Goal: Task Accomplishment & Management: Complete application form

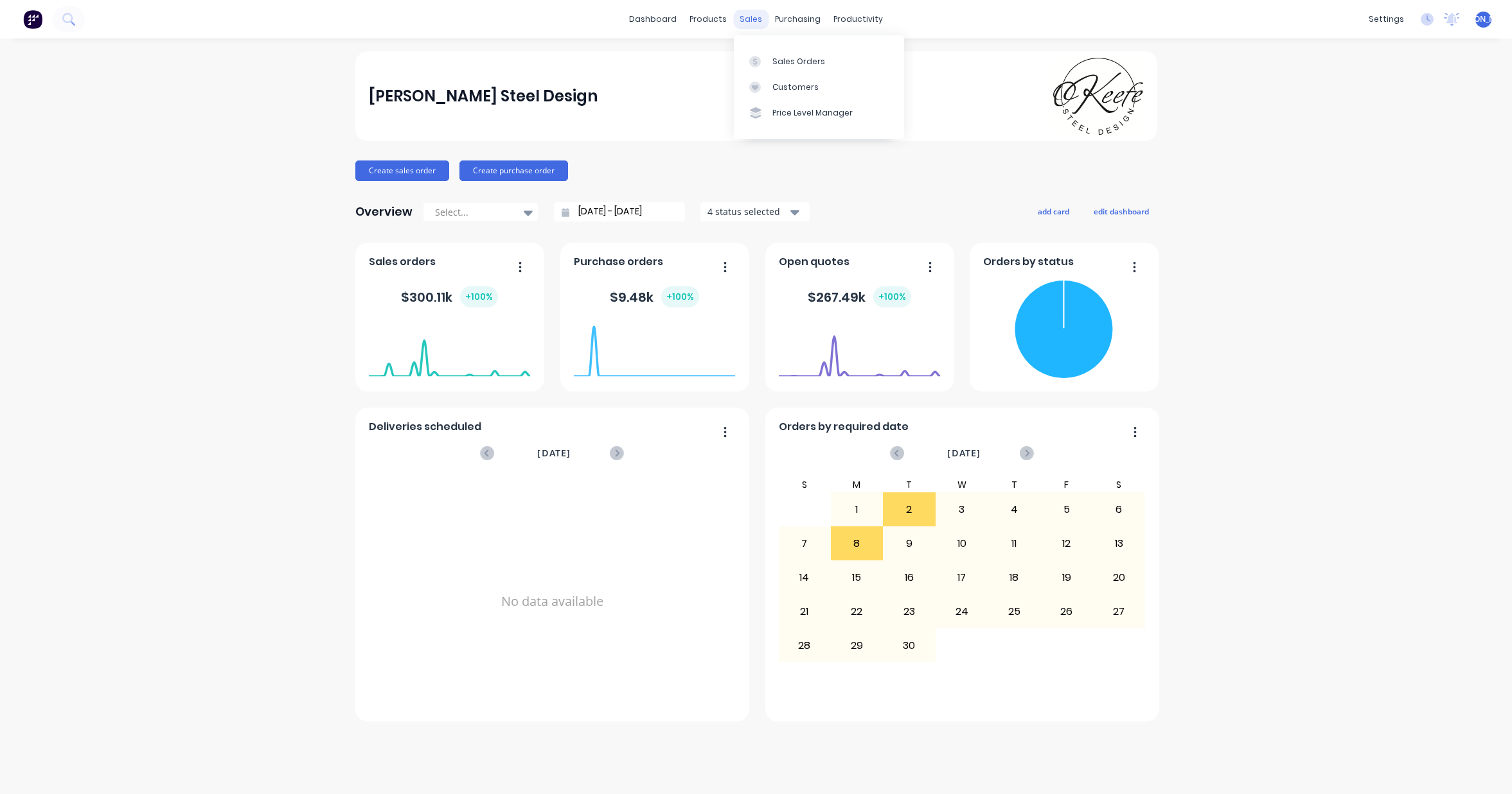
click at [754, 23] on div "sales" at bounding box center [751, 19] width 36 height 19
click at [802, 63] on div "Sales Orders" at bounding box center [798, 61] width 52 height 12
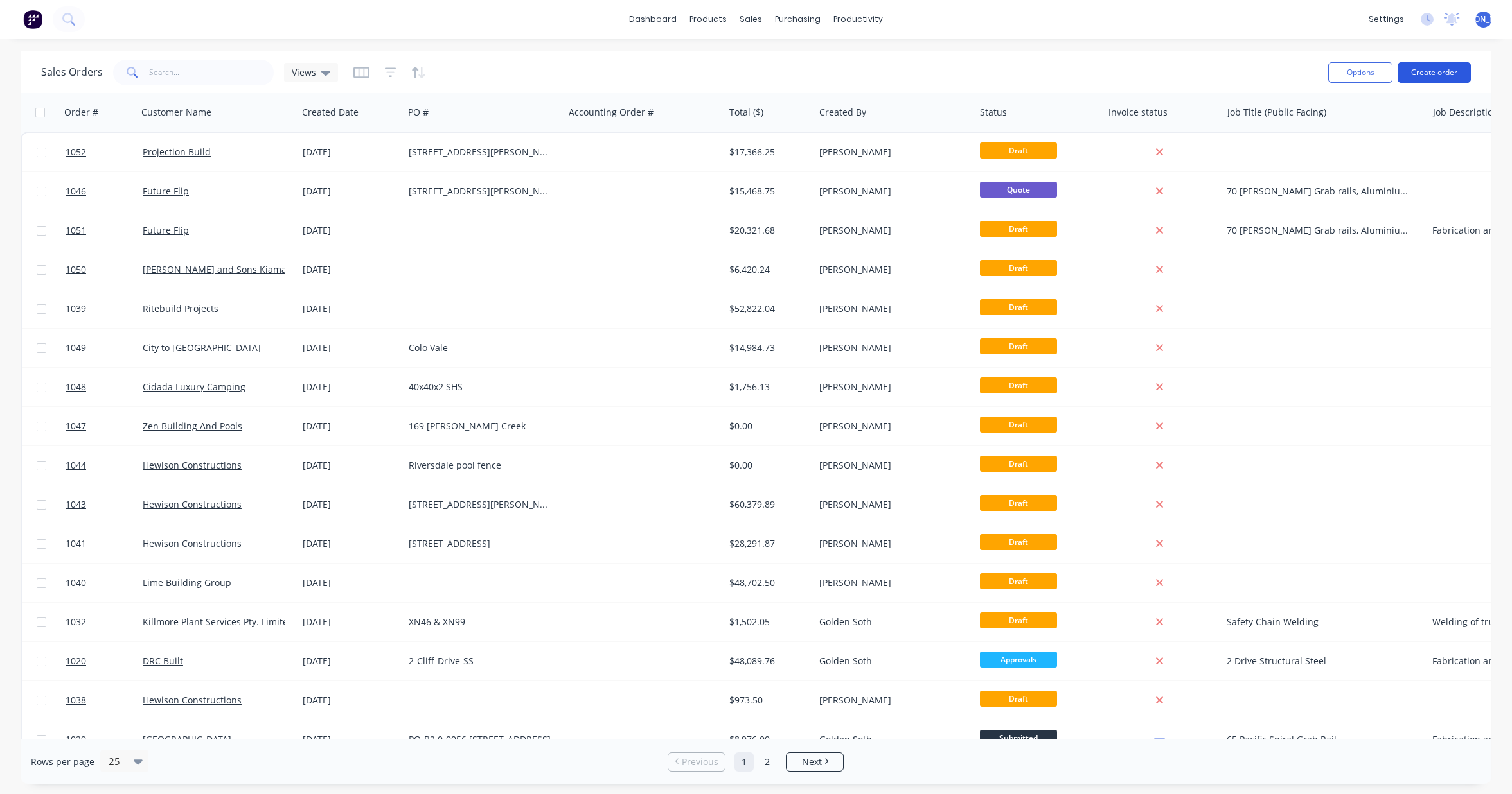
click at [1429, 73] on button "Create order" at bounding box center [1434, 73] width 73 height 21
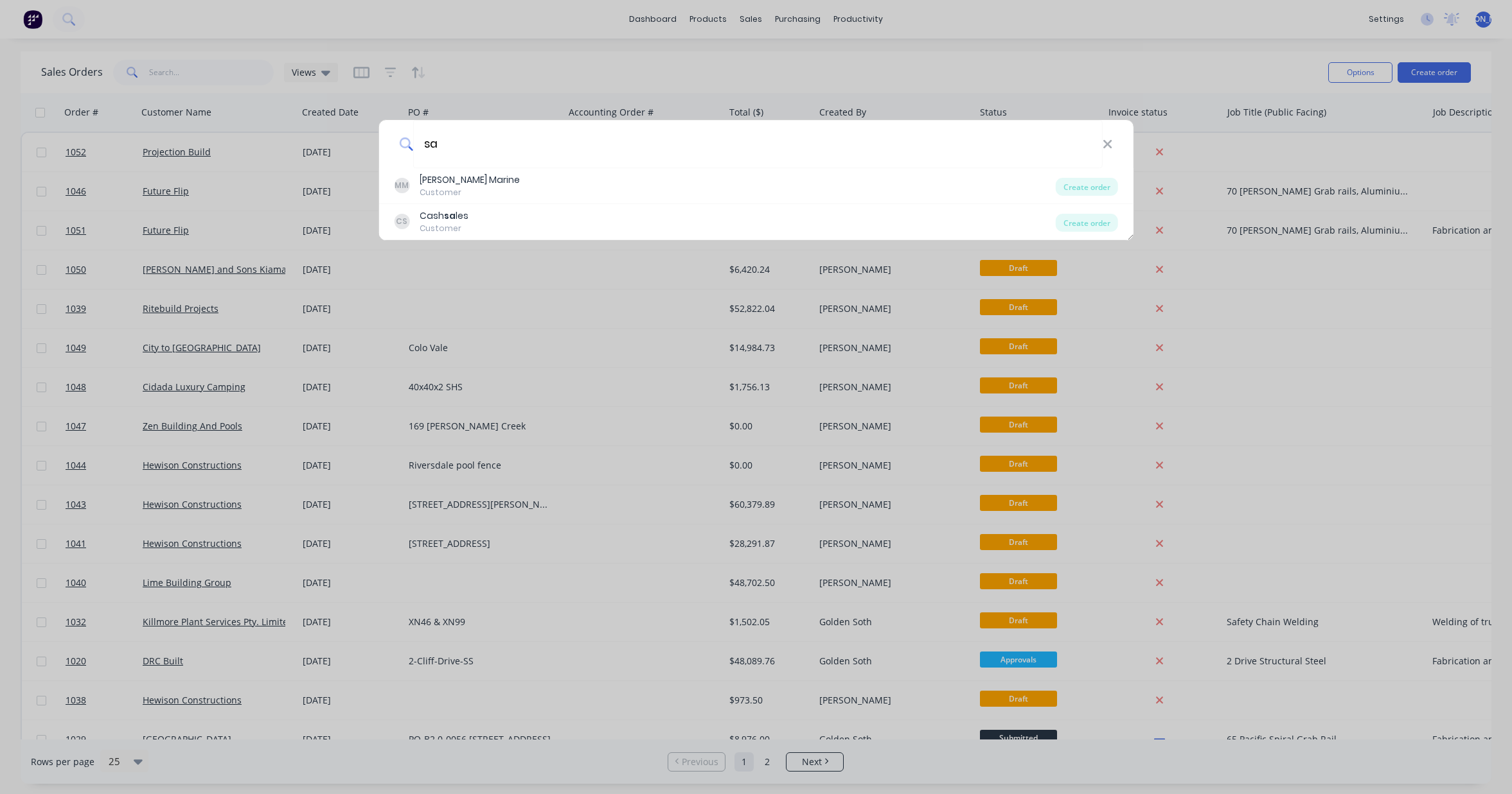
type input "s"
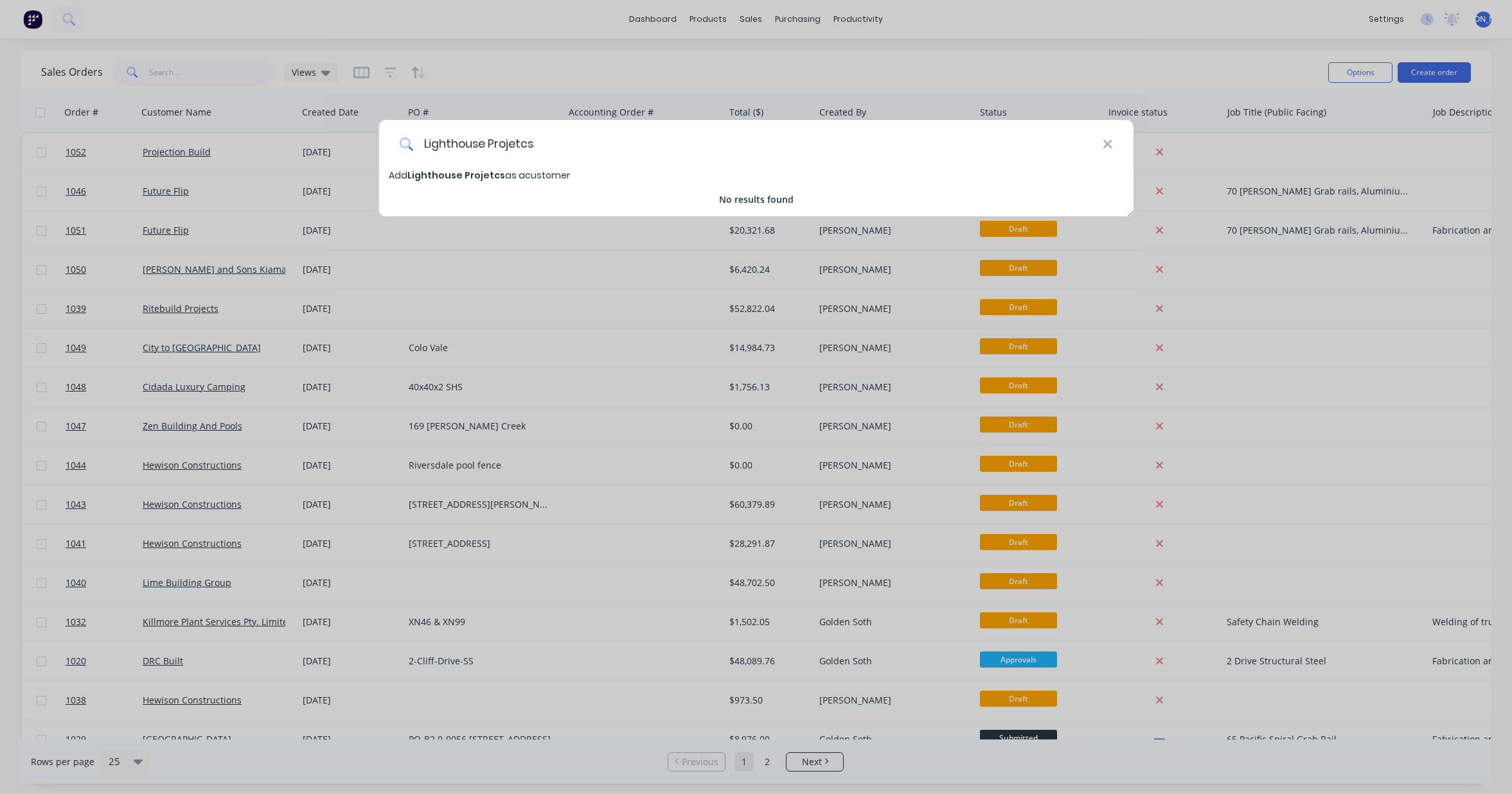
click at [555, 144] on input "Lighthouse Projetcs" at bounding box center [758, 144] width 690 height 48
click at [512, 147] on input "Lighthouse Projetcs & Constructions" at bounding box center [758, 144] width 690 height 48
type input "Lighthouse Projects & Constructions"
click at [517, 176] on span "Lighthouse Projects & Constructions" at bounding box center [496, 175] width 179 height 13
select select "AU"
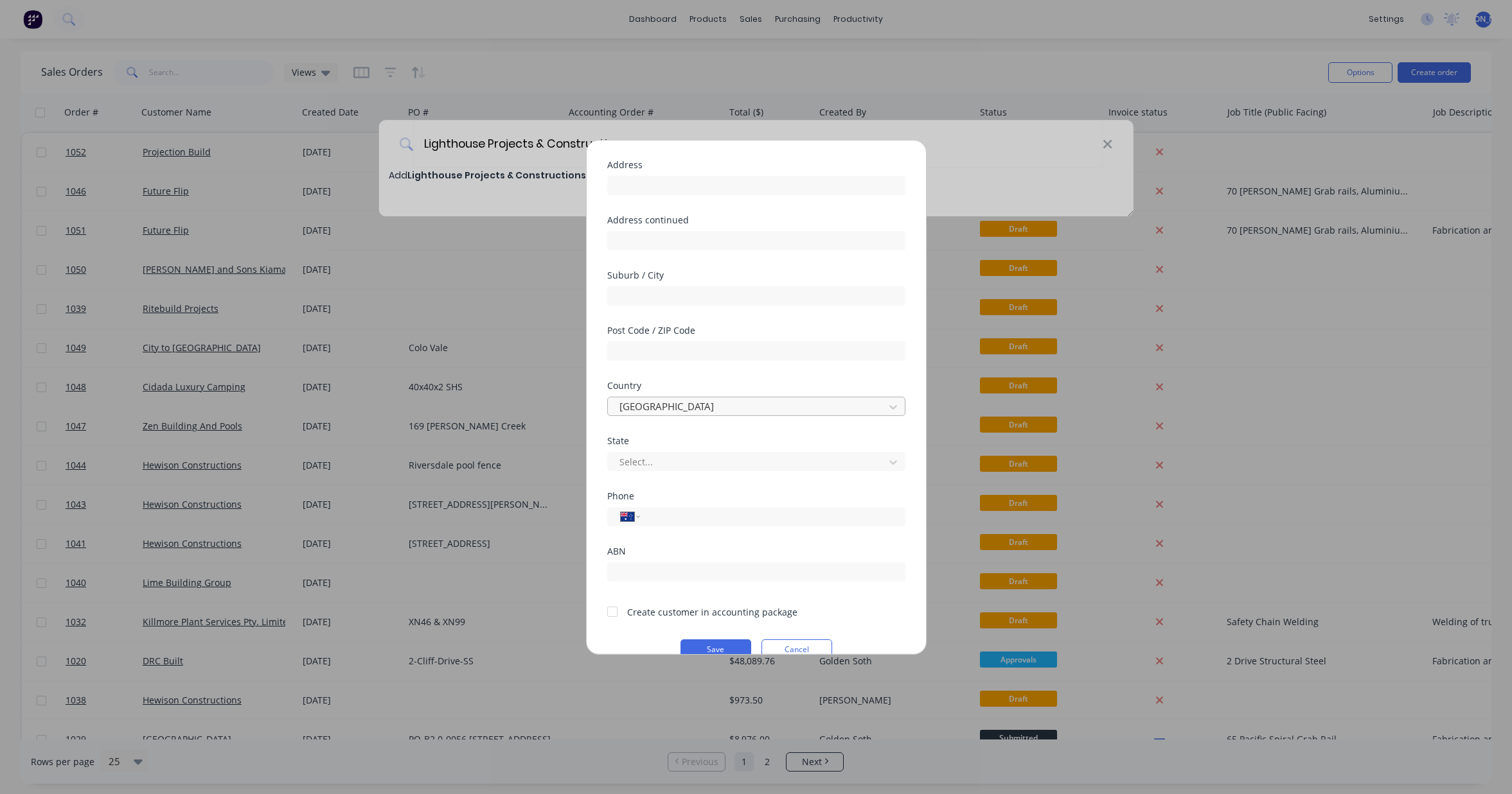
scroll to position [113, 0]
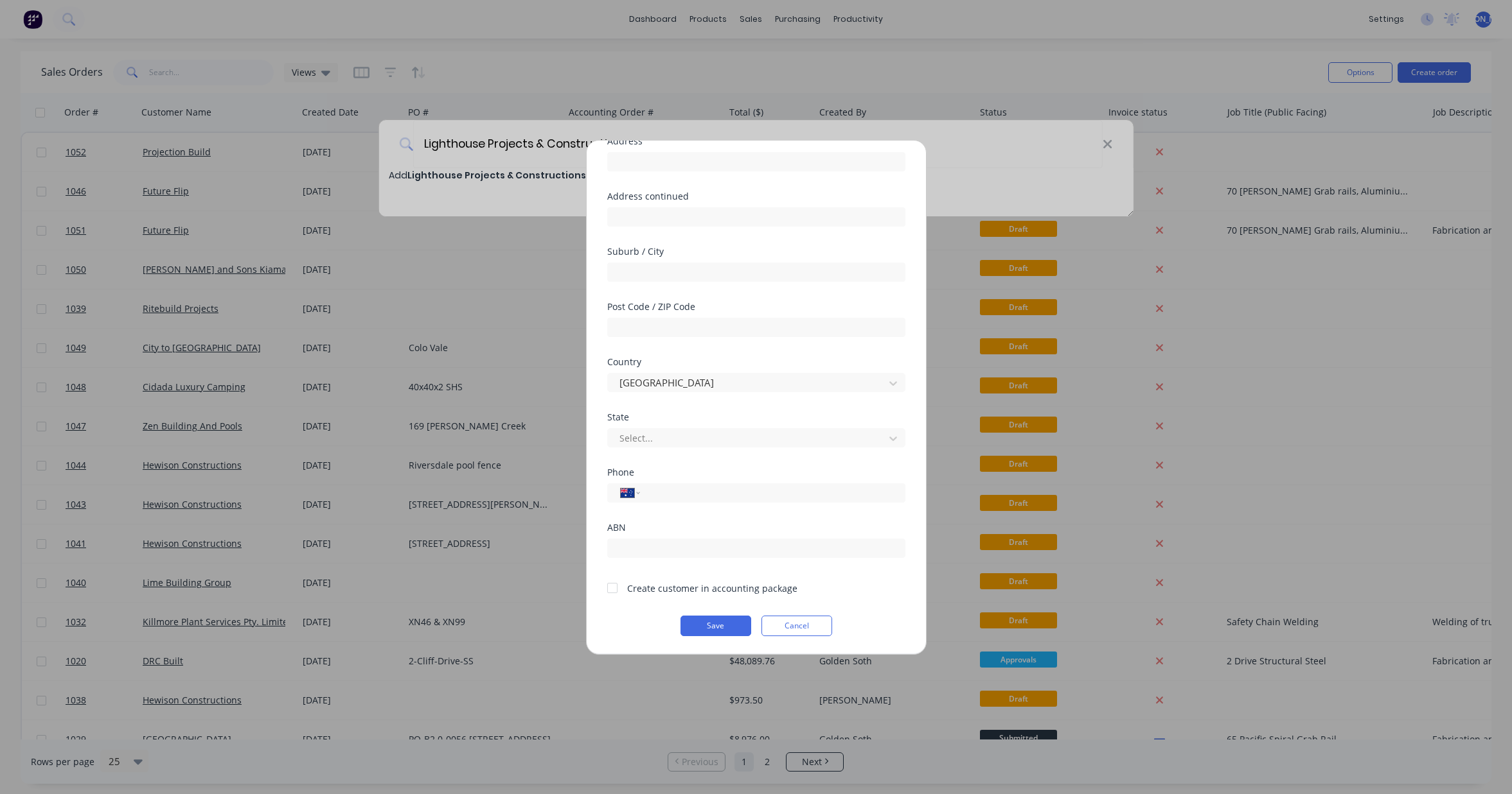
click at [610, 589] on div at bounding box center [612, 588] width 25 height 25
click at [715, 626] on button "Save" at bounding box center [715, 626] width 71 height 21
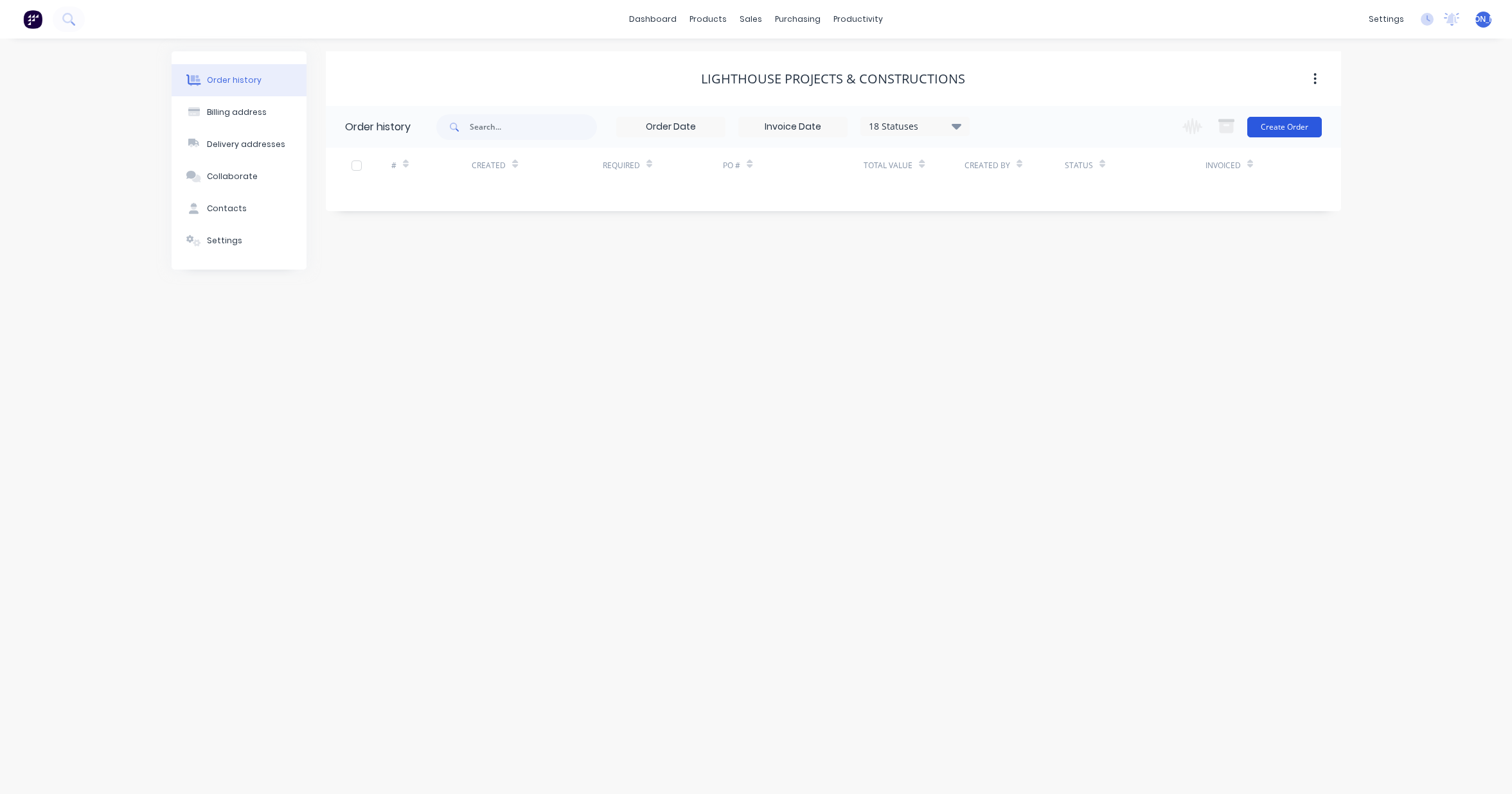
click at [1282, 128] on button "Create Order" at bounding box center [1284, 127] width 75 height 21
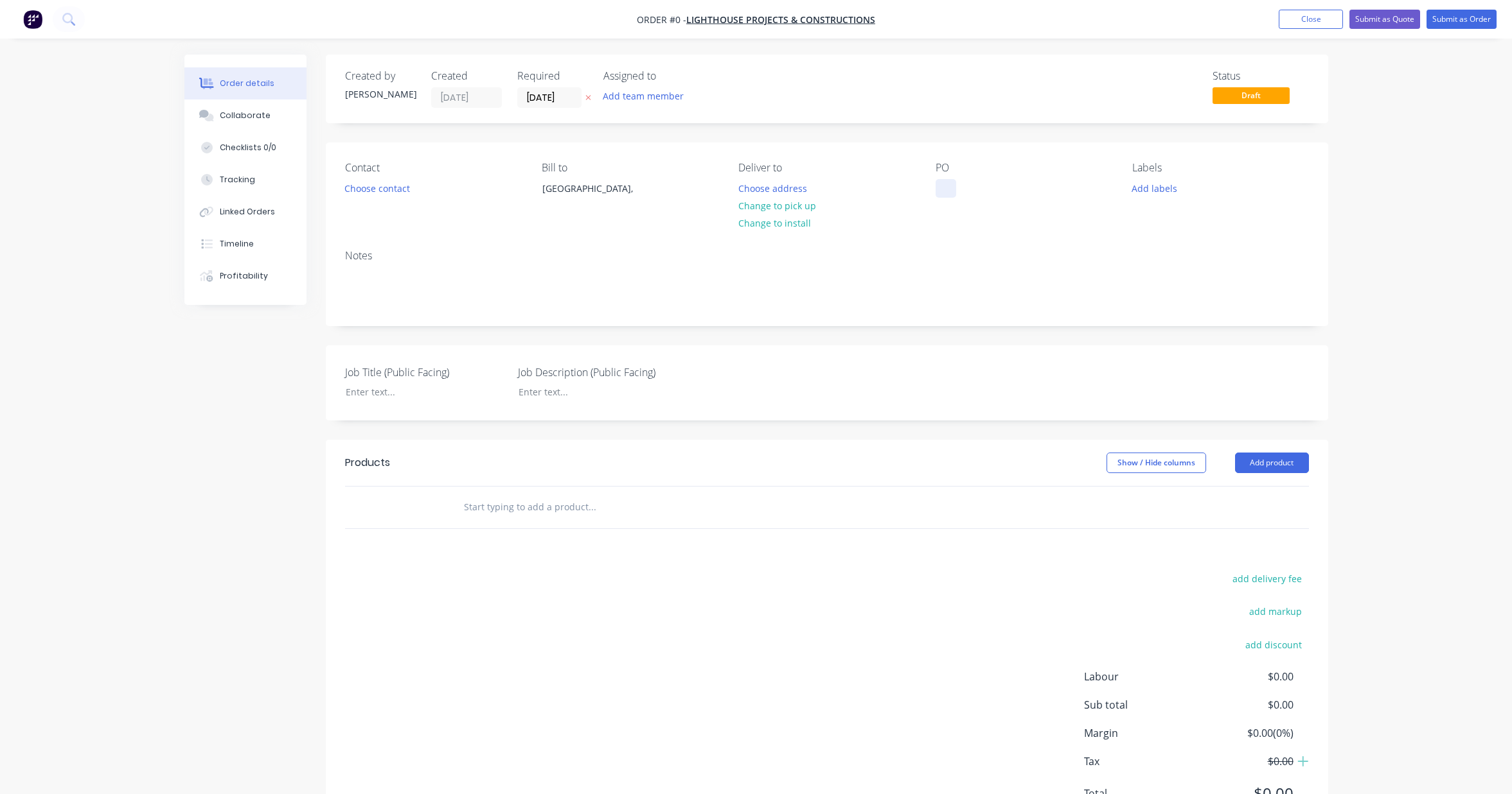
click at [947, 189] on div at bounding box center [946, 188] width 21 height 18
click at [1278, 462] on div "Order details Collaborate Checklists 0/0 Tracking Linked Orders Timeline Profit…" at bounding box center [756, 455] width 1170 height 802
click at [1274, 466] on button "Add product" at bounding box center [1272, 463] width 74 height 21
click at [1260, 496] on div "Product catalogue" at bounding box center [1248, 495] width 99 height 18
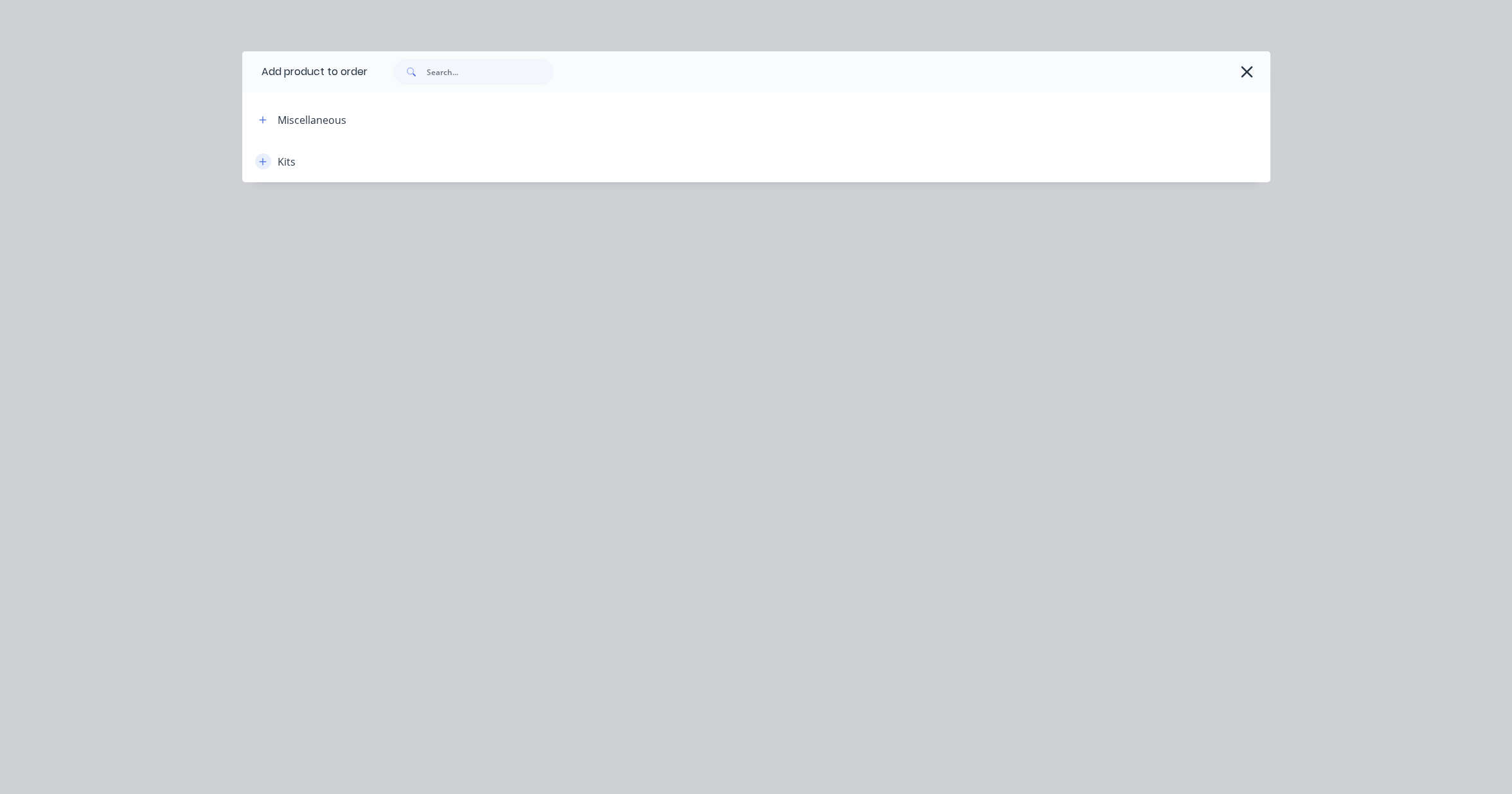
click at [265, 159] on icon "button" at bounding box center [263, 161] width 8 height 9
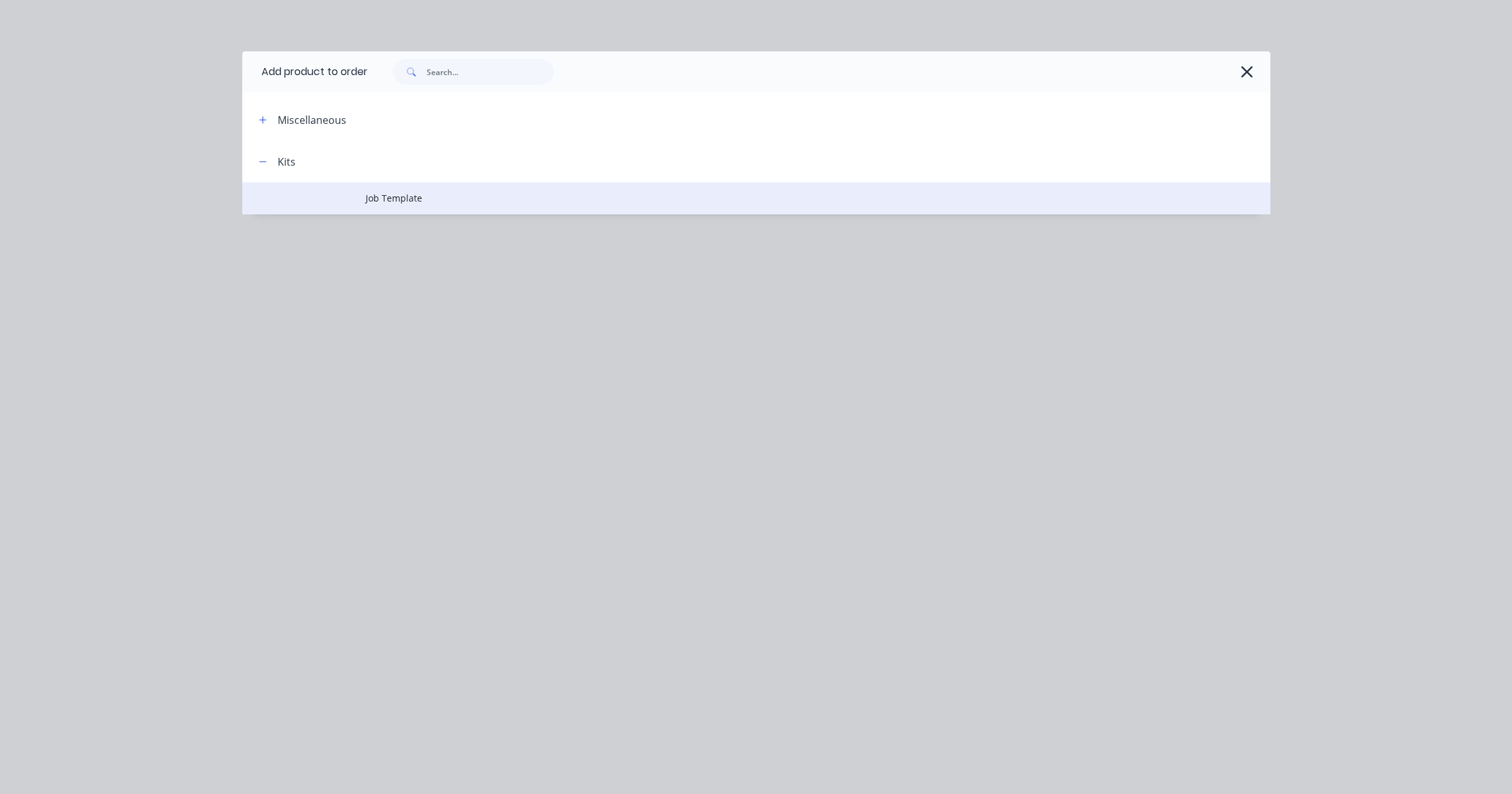
click at [399, 194] on span "Job Template" at bounding box center [728, 198] width 724 height 13
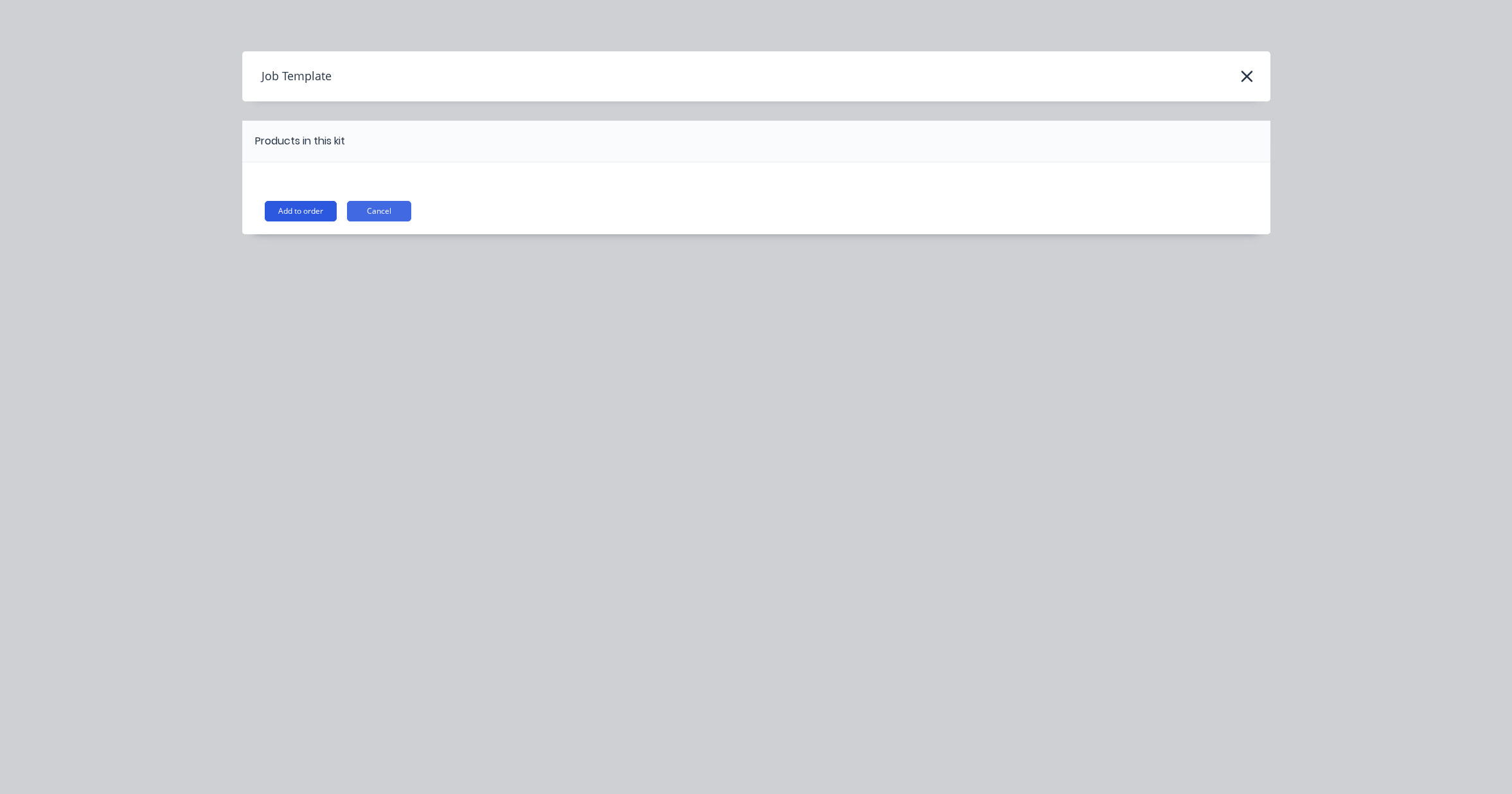
click at [313, 205] on button "Add to order" at bounding box center [301, 211] width 72 height 21
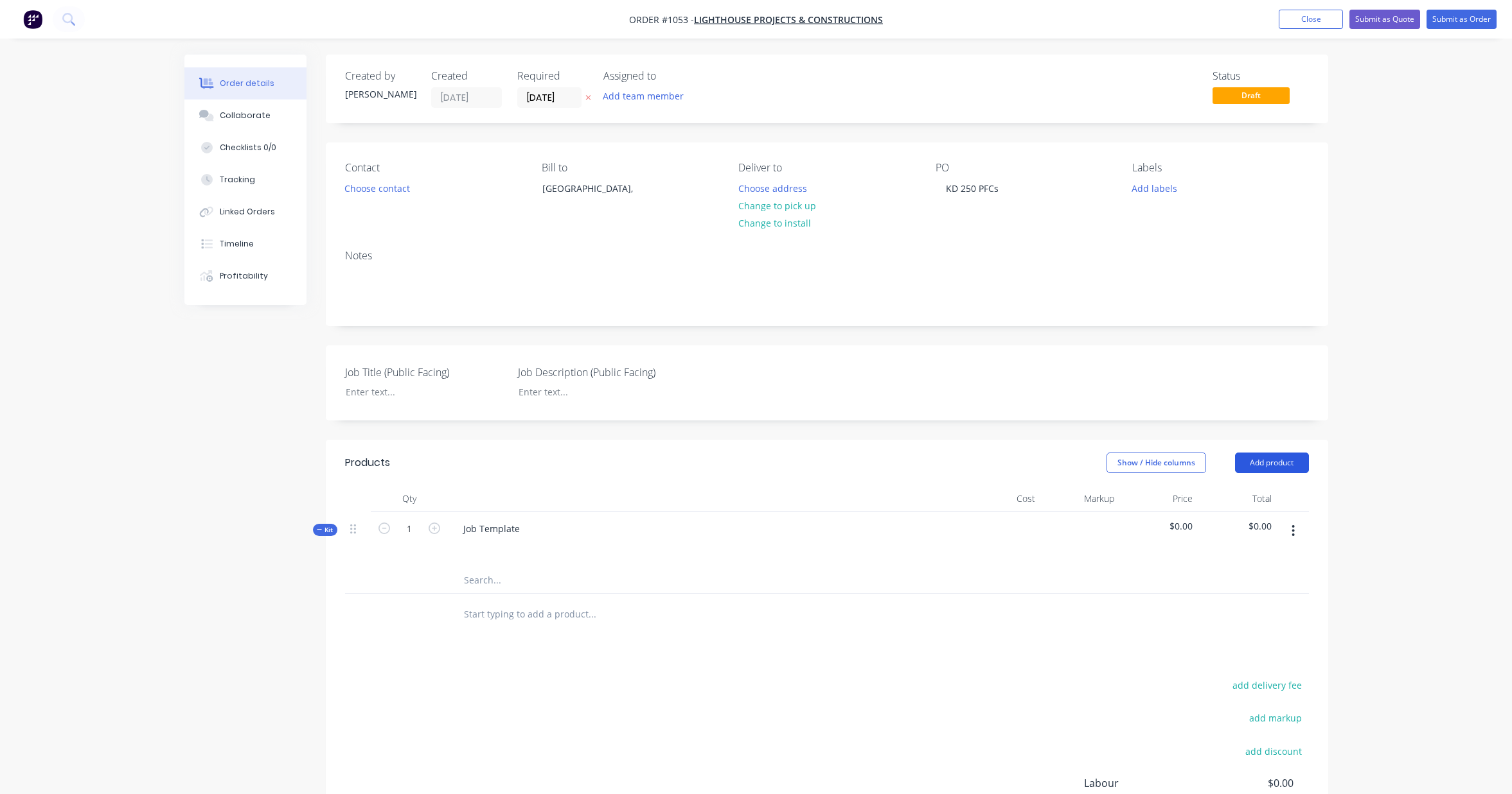
click at [1279, 469] on button "Add product" at bounding box center [1272, 463] width 74 height 21
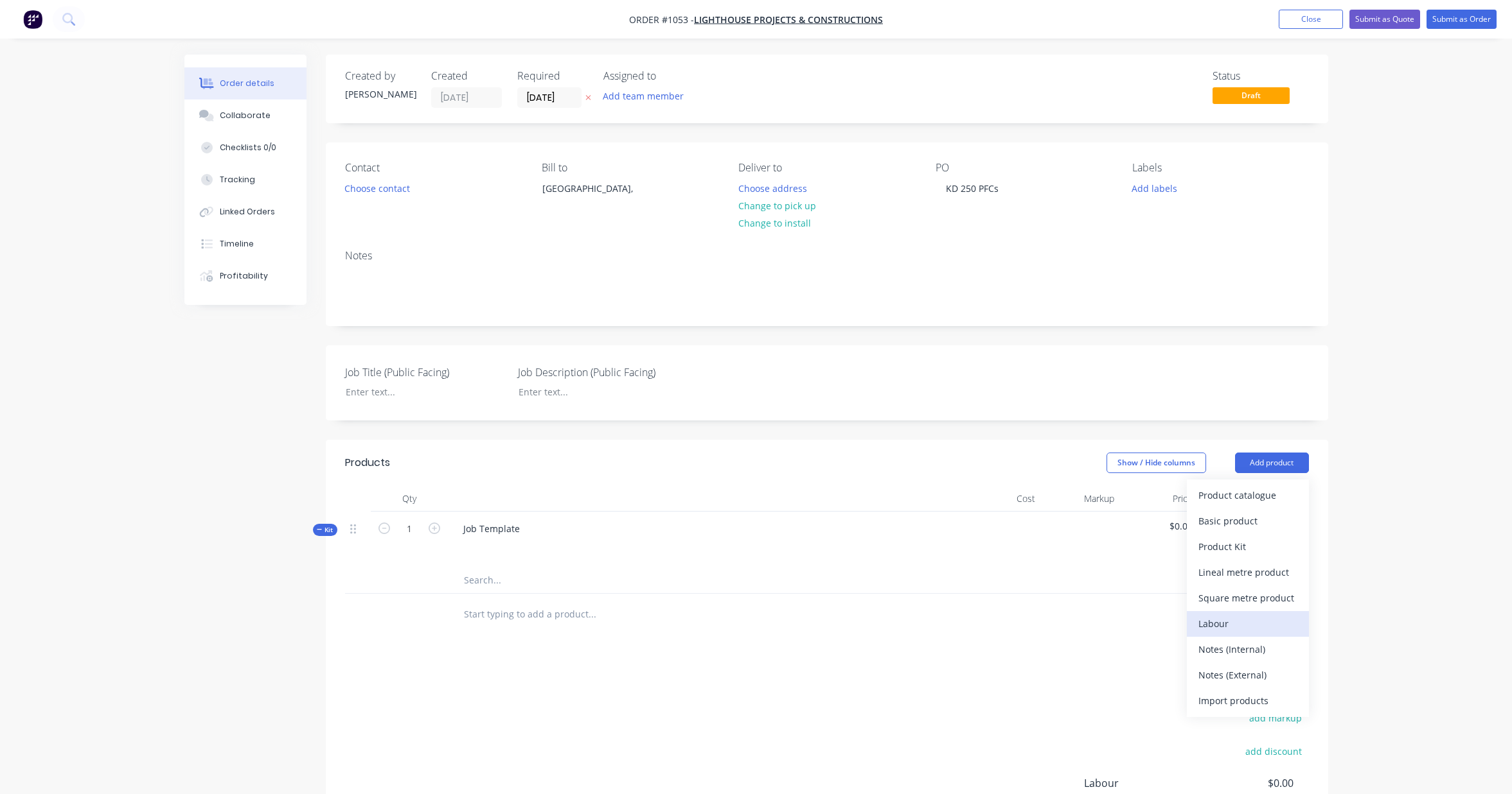
click at [1270, 619] on div "Labour" at bounding box center [1248, 623] width 99 height 18
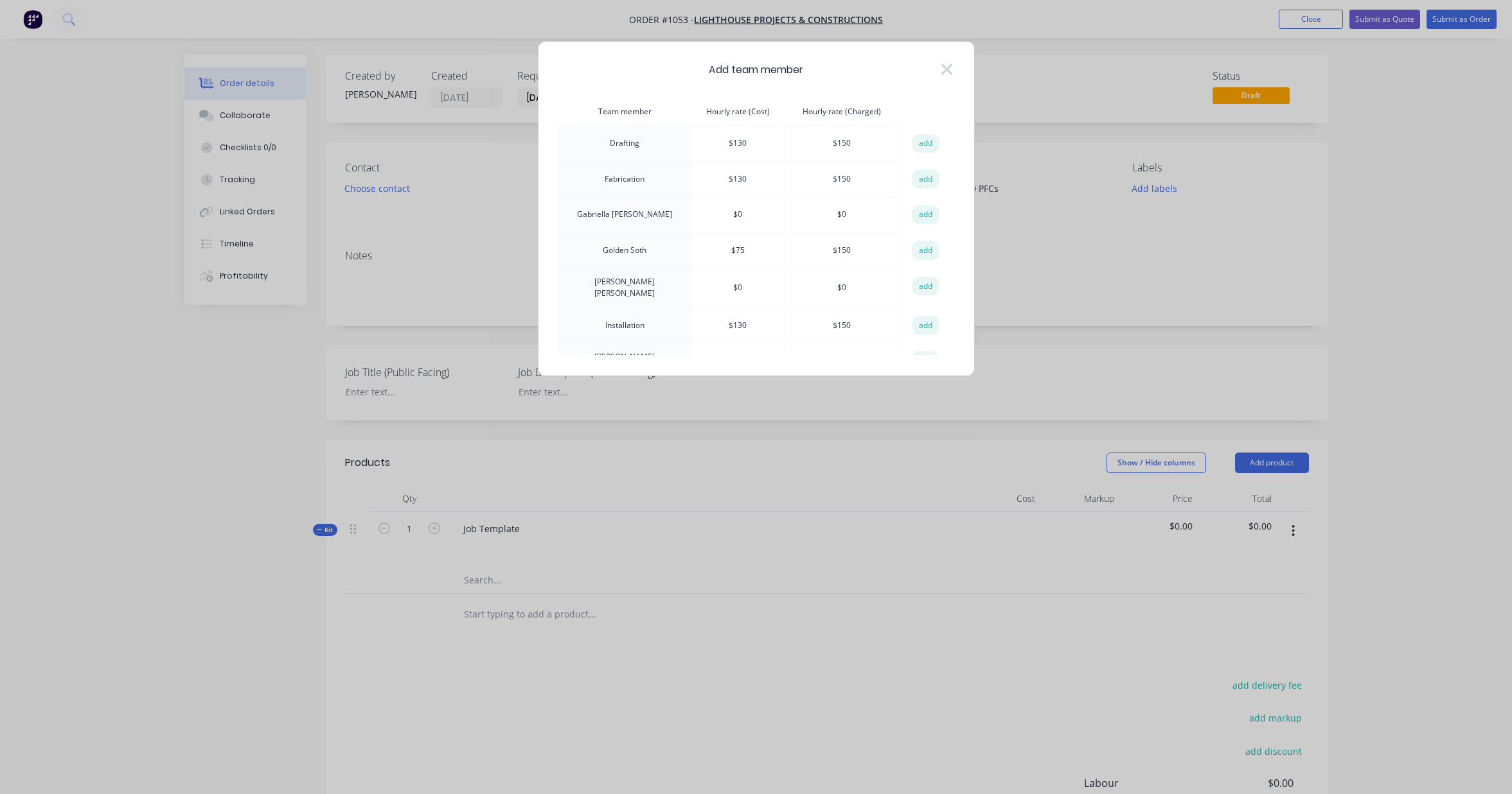
click at [643, 183] on td "Fabrication" at bounding box center [625, 178] width 132 height 36
click at [918, 183] on button "add" at bounding box center [926, 179] width 29 height 19
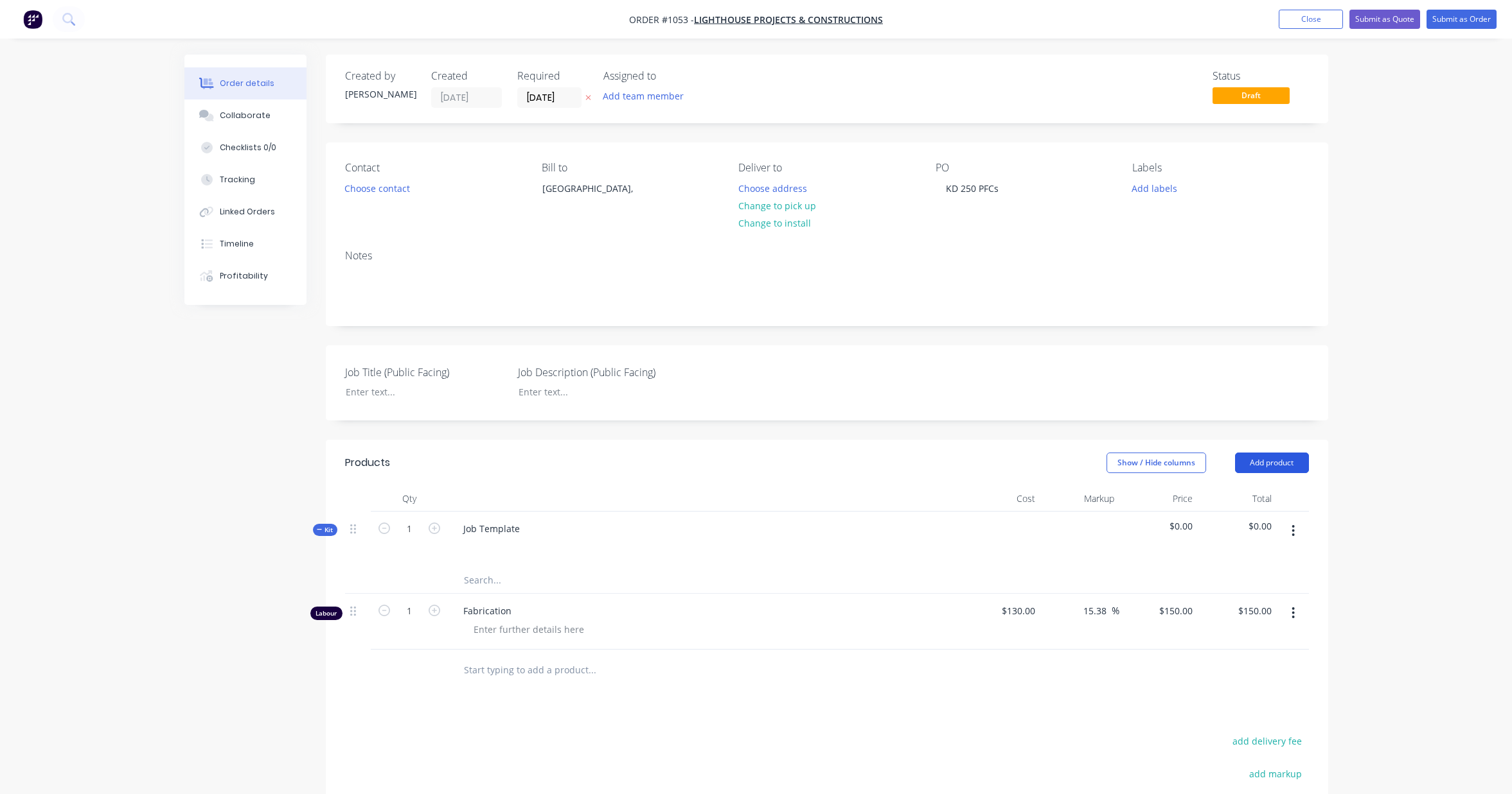
click at [1277, 467] on button "Add product" at bounding box center [1272, 463] width 74 height 21
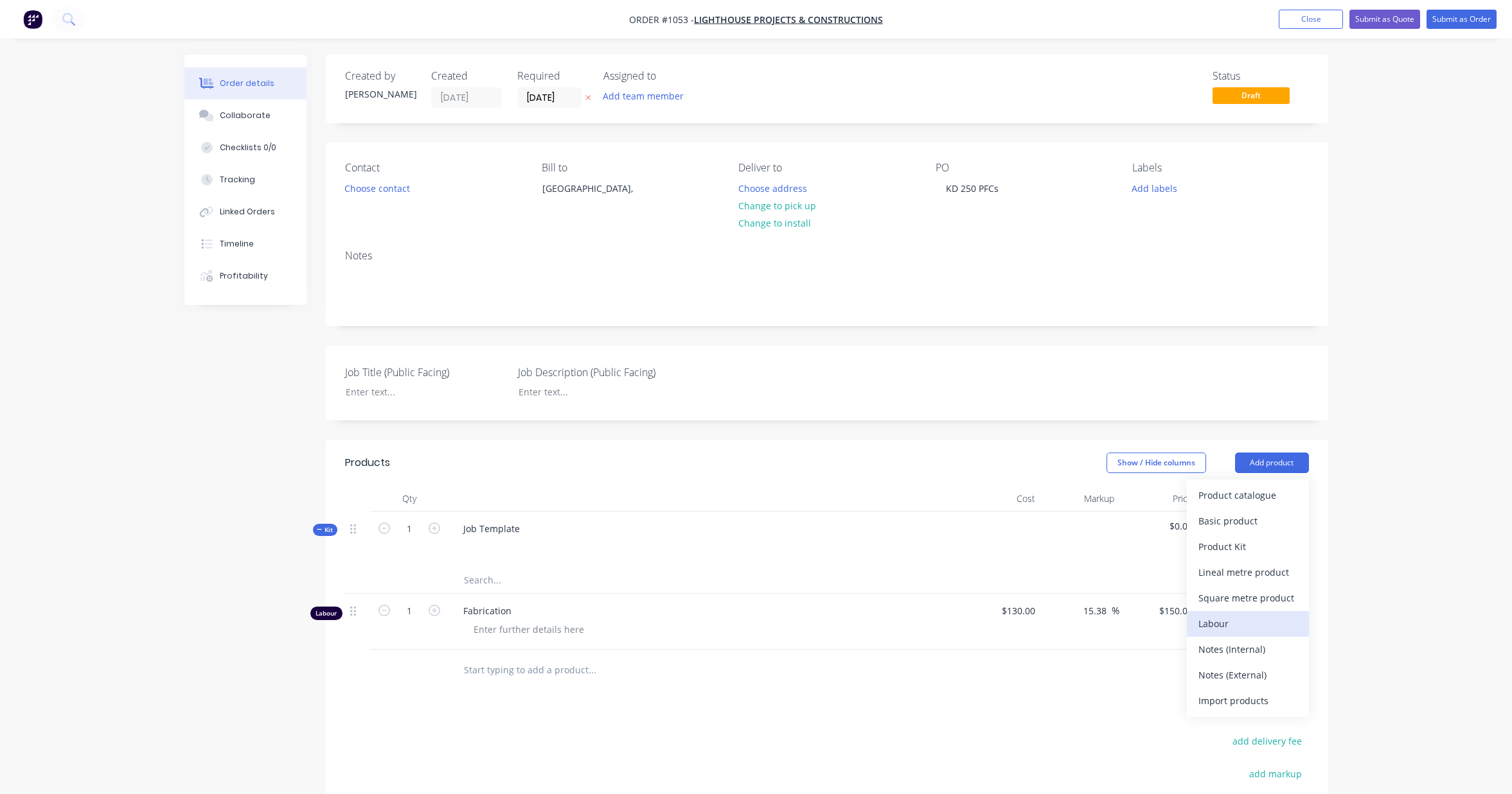
click at [1266, 630] on div "Labour" at bounding box center [1248, 623] width 99 height 18
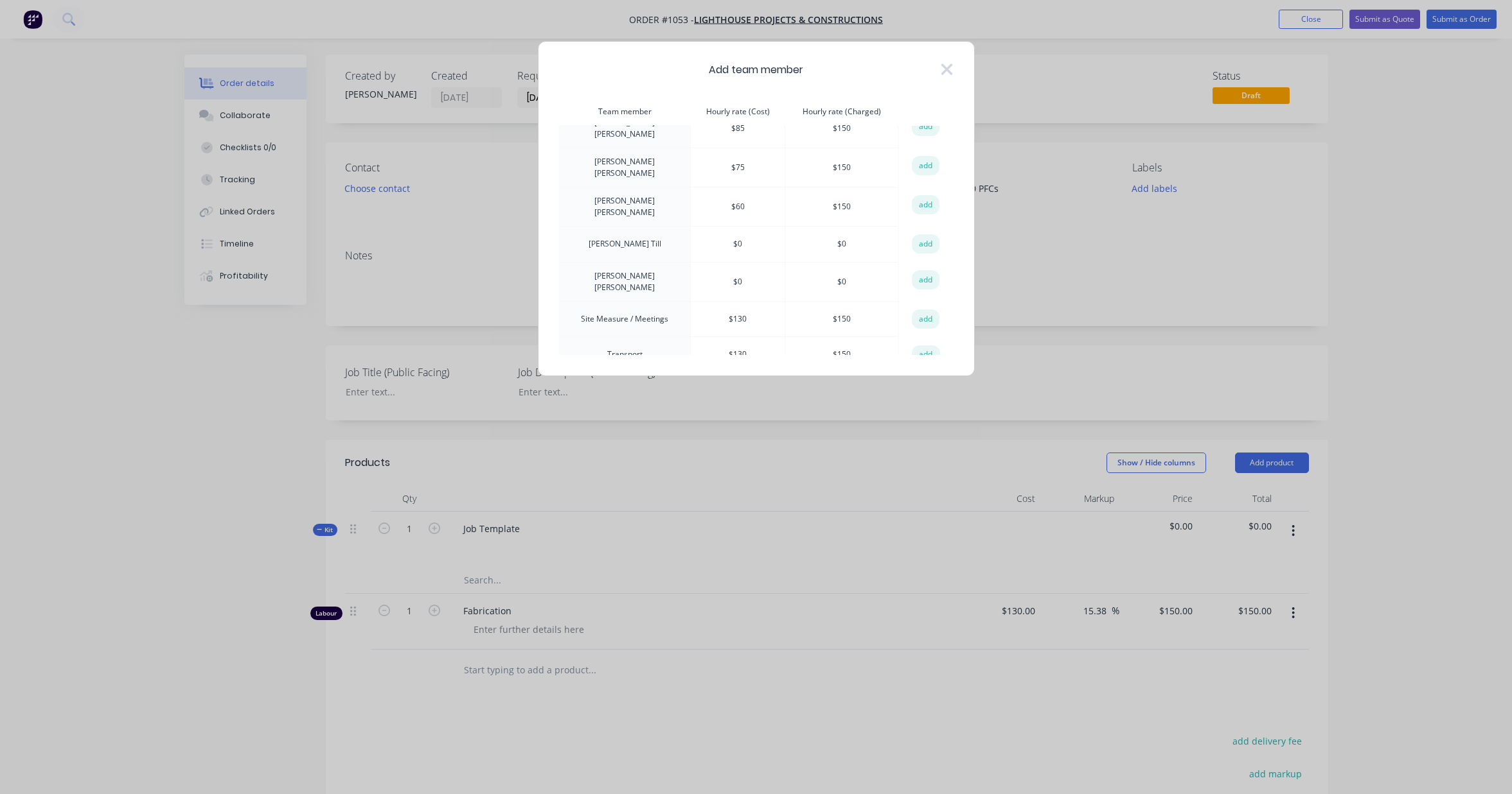
scroll to position [234, 0]
click at [920, 346] on button "add" at bounding box center [926, 355] width 29 height 19
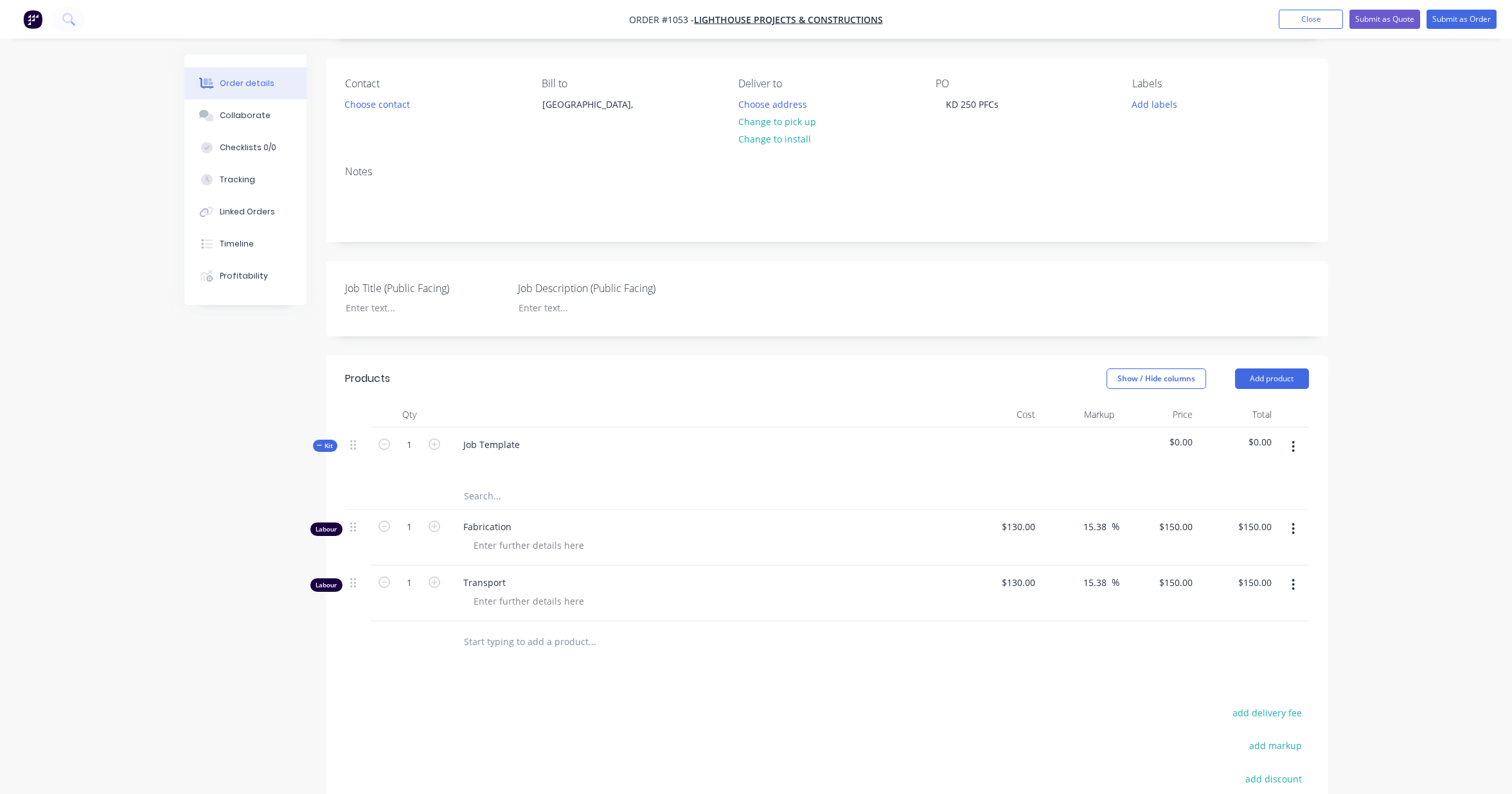
scroll to position [86, 0]
click at [484, 498] on input "text" at bounding box center [592, 495] width 257 height 25
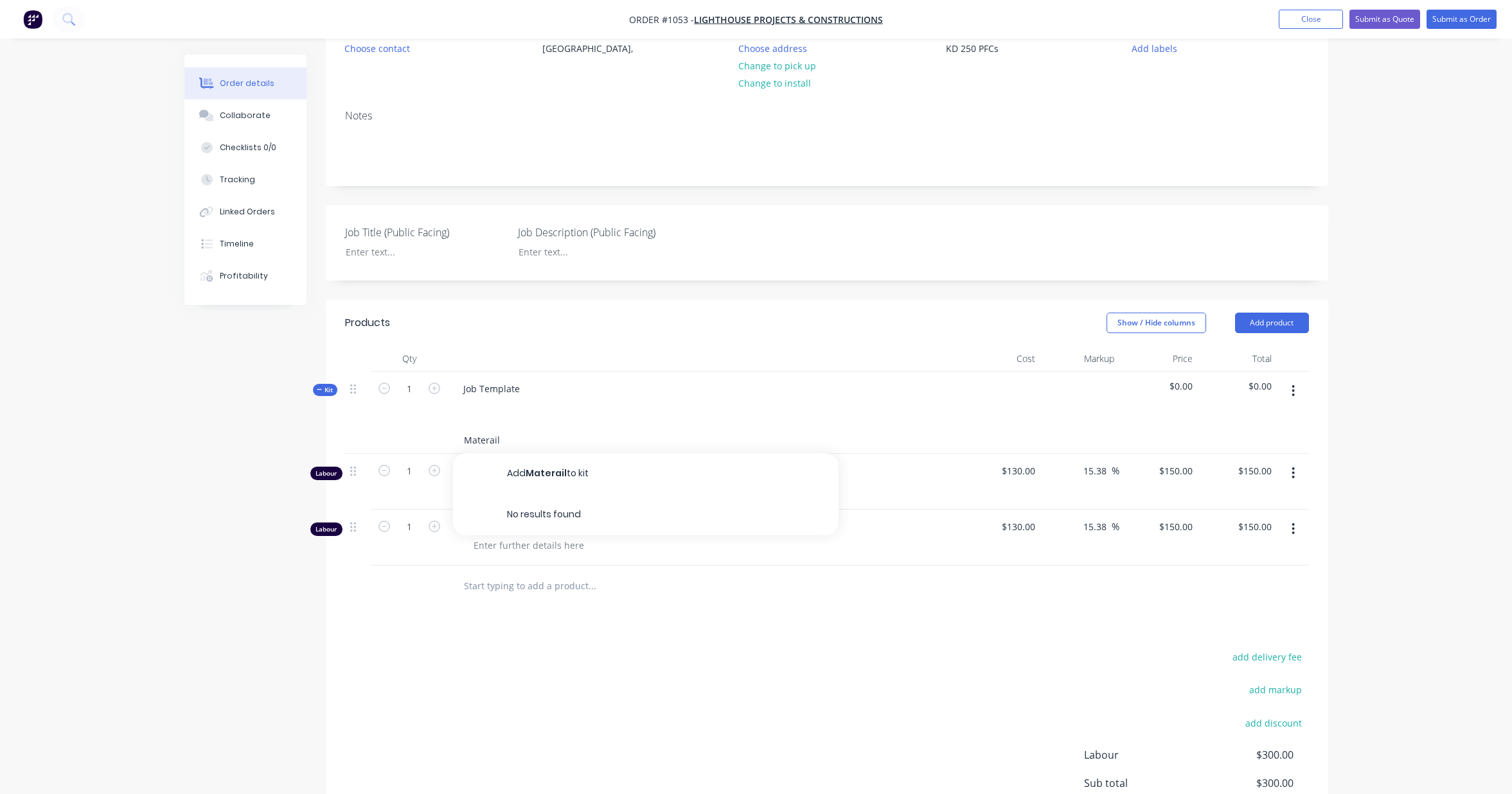
scroll to position [143, 0]
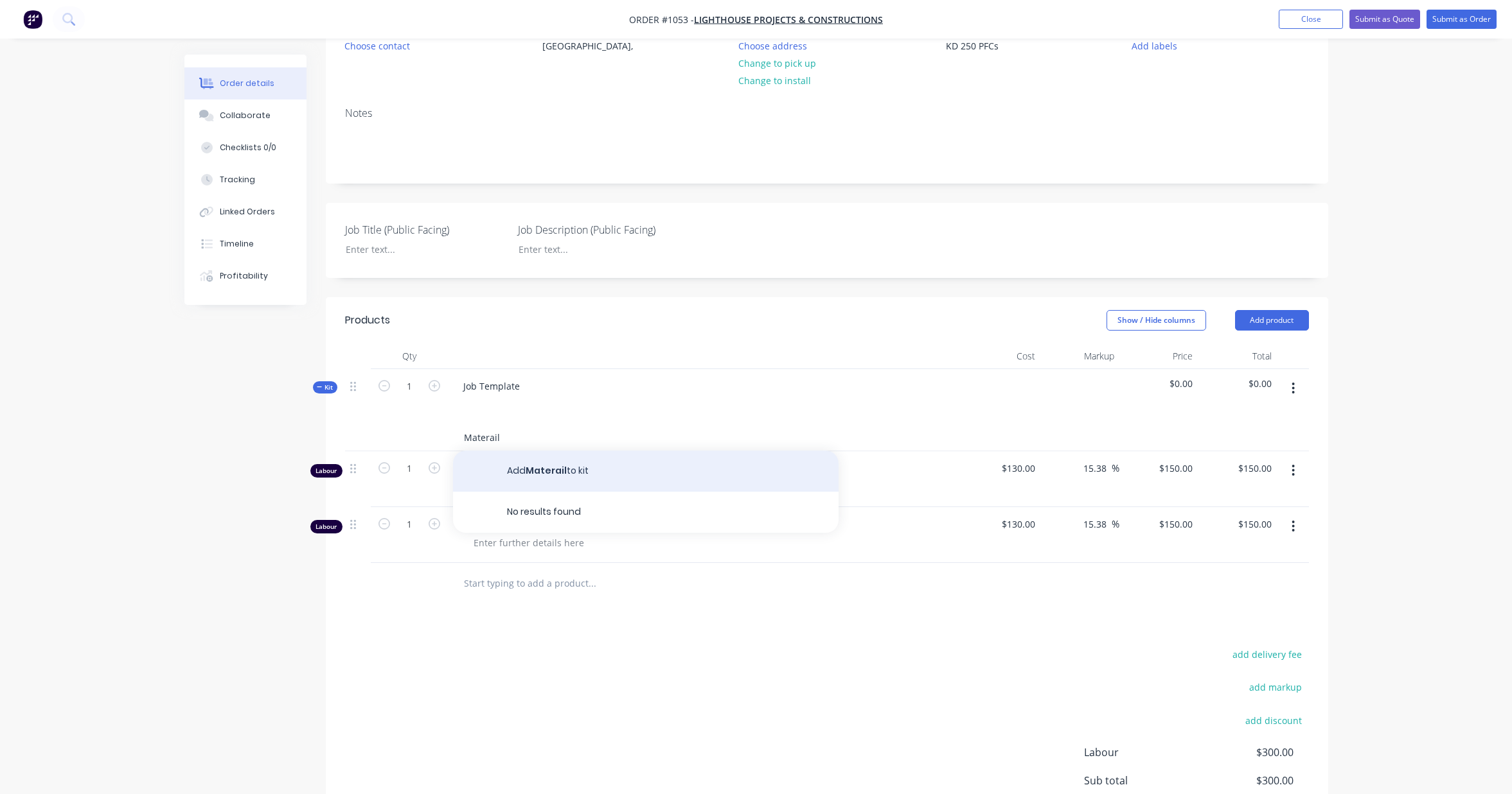
type input "Materail"
click at [551, 475] on button "Add Materail to kit" at bounding box center [646, 471] width 386 height 41
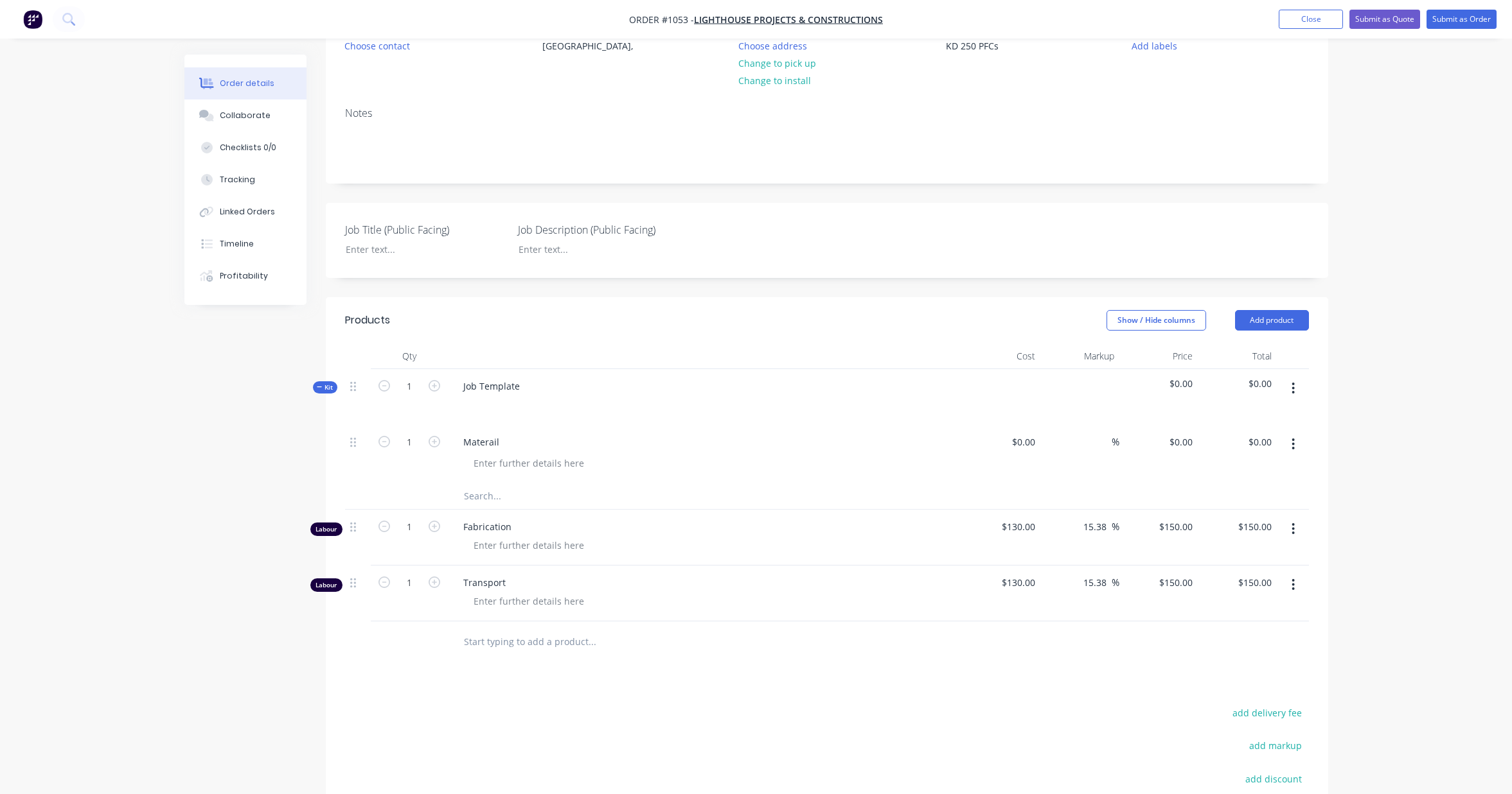
click at [474, 500] on input "text" at bounding box center [592, 497] width 257 height 25
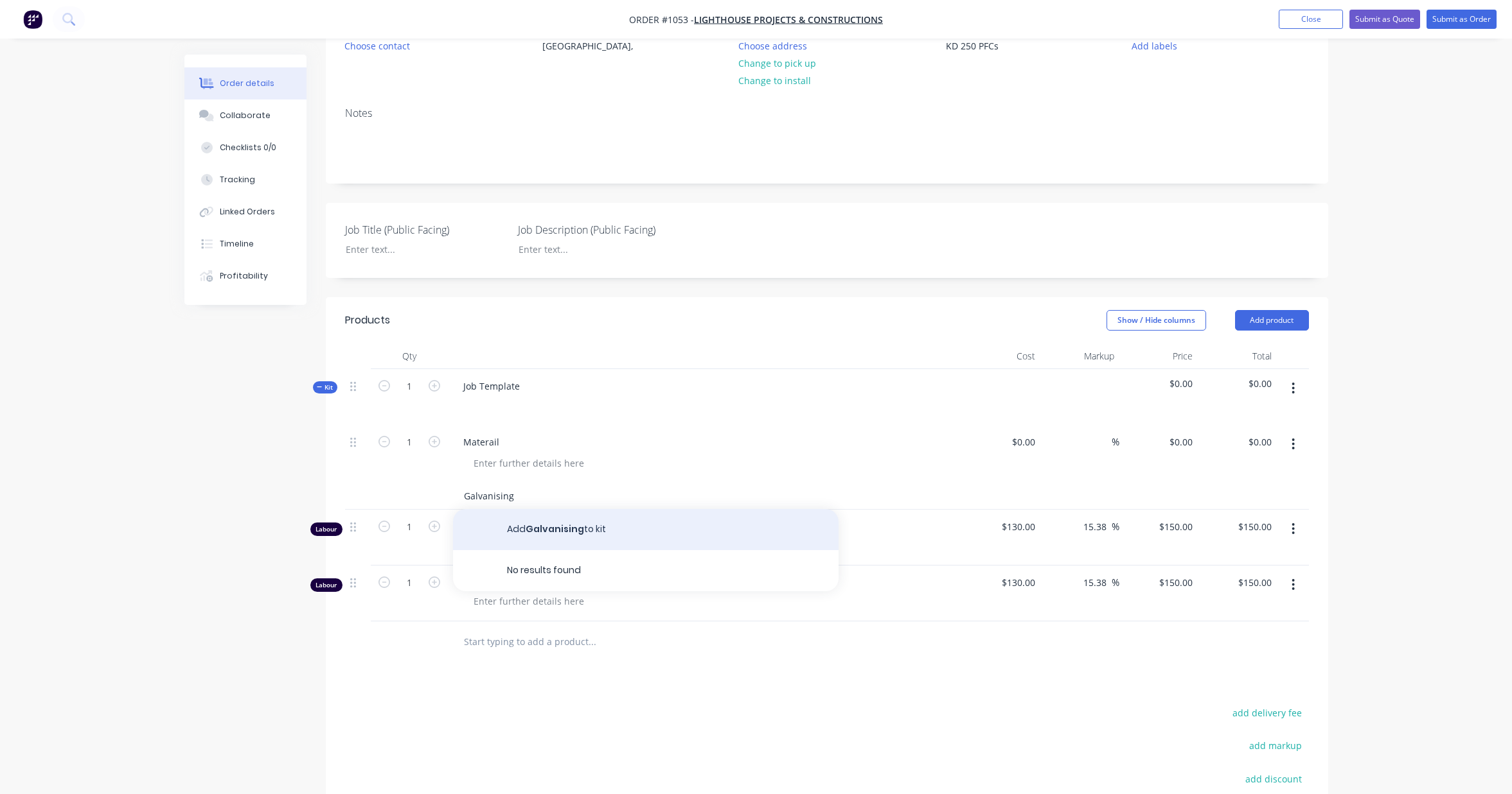
type input "Galvanising"
click at [569, 533] on button "Add Galvanising to kit" at bounding box center [646, 530] width 386 height 41
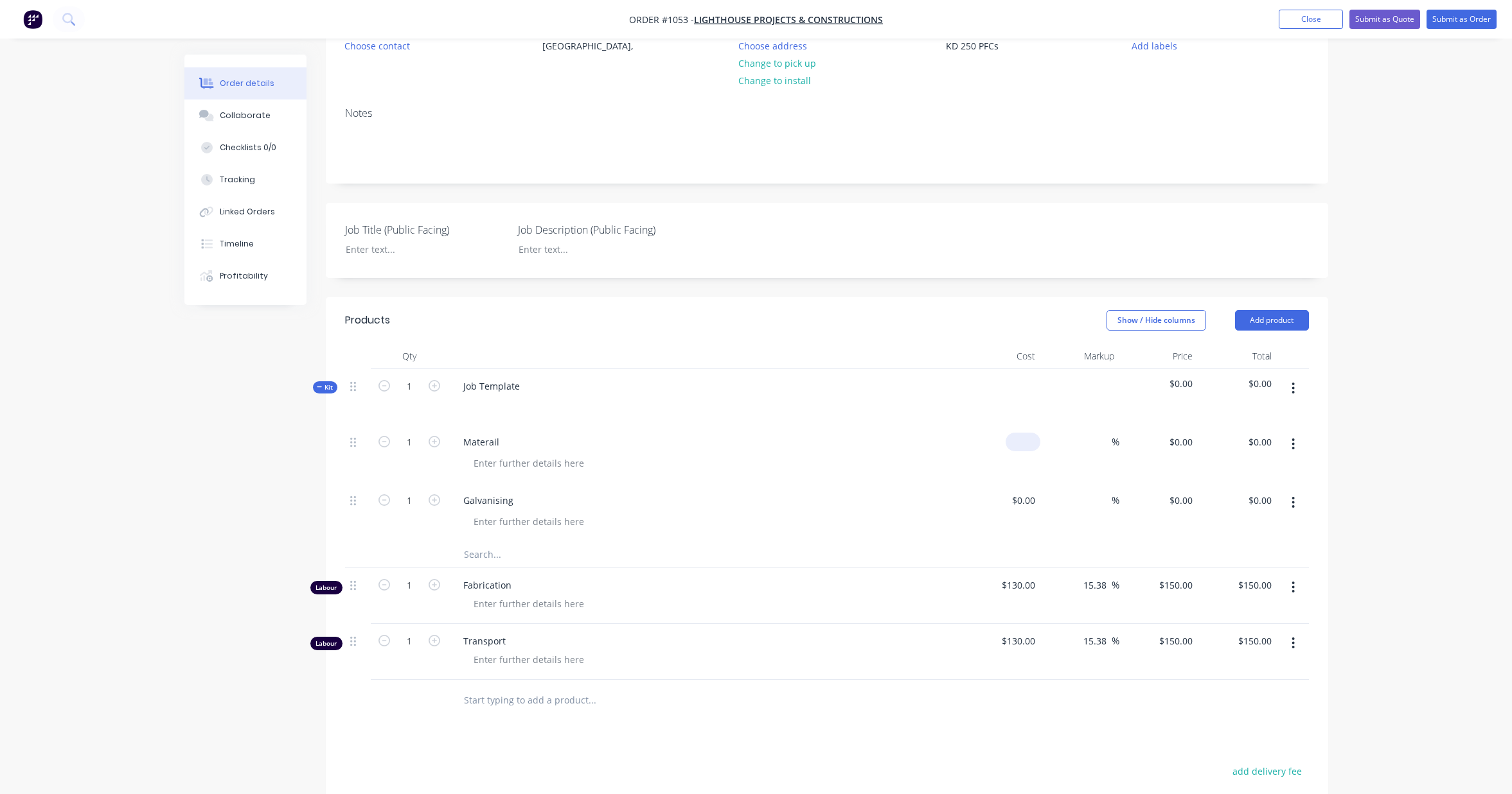
click at [1025, 443] on div "$0.00" at bounding box center [1023, 442] width 35 height 18
click at [1029, 440] on input "0" at bounding box center [1033, 442] width 15 height 18
paste input "980.61"
type input "$980.61"
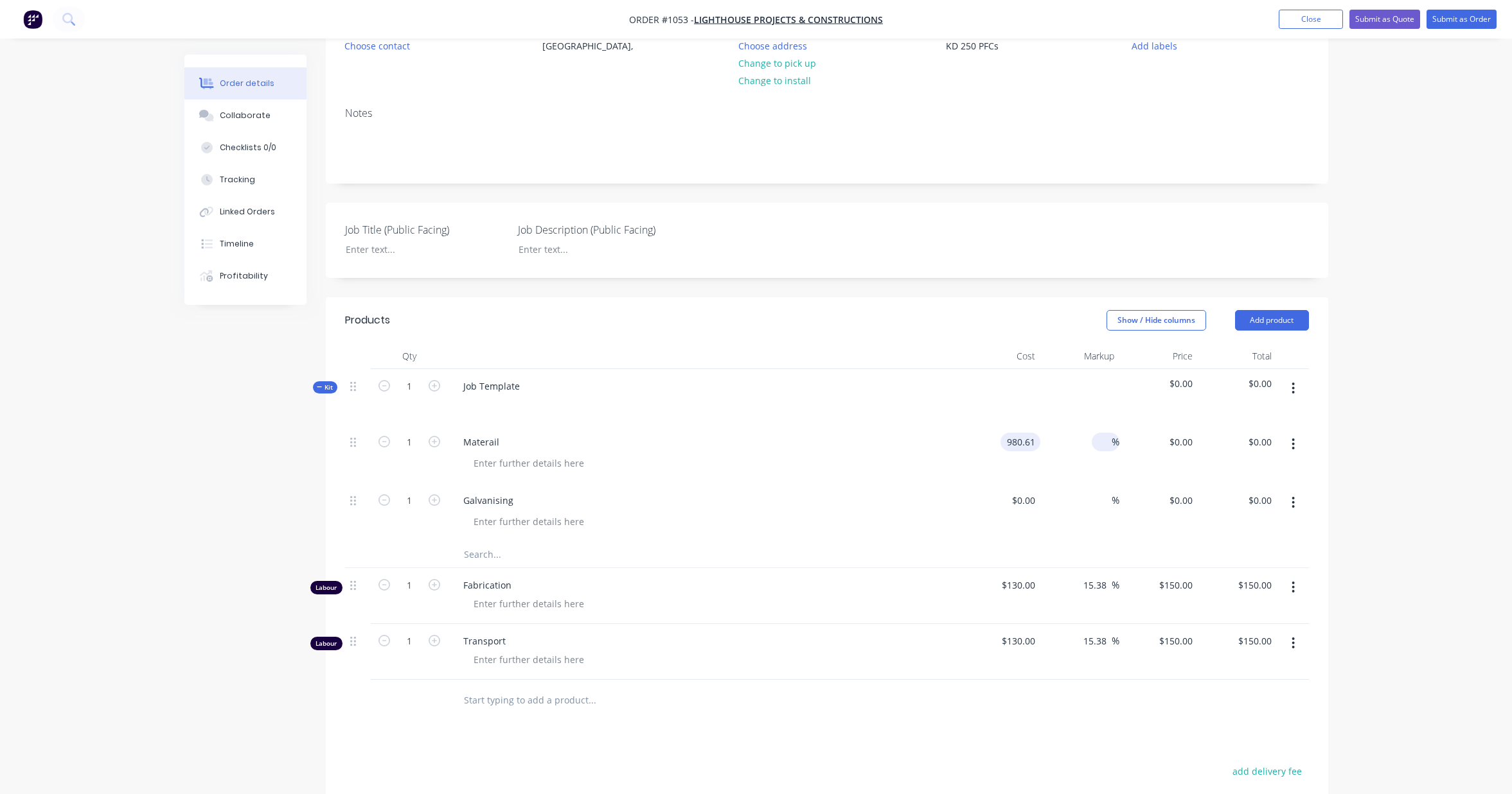
type input "$980.61"
click at [1102, 446] on input at bounding box center [1104, 442] width 15 height 18
type input "25"
type input "$1,225.7625"
type input "$1,225.76"
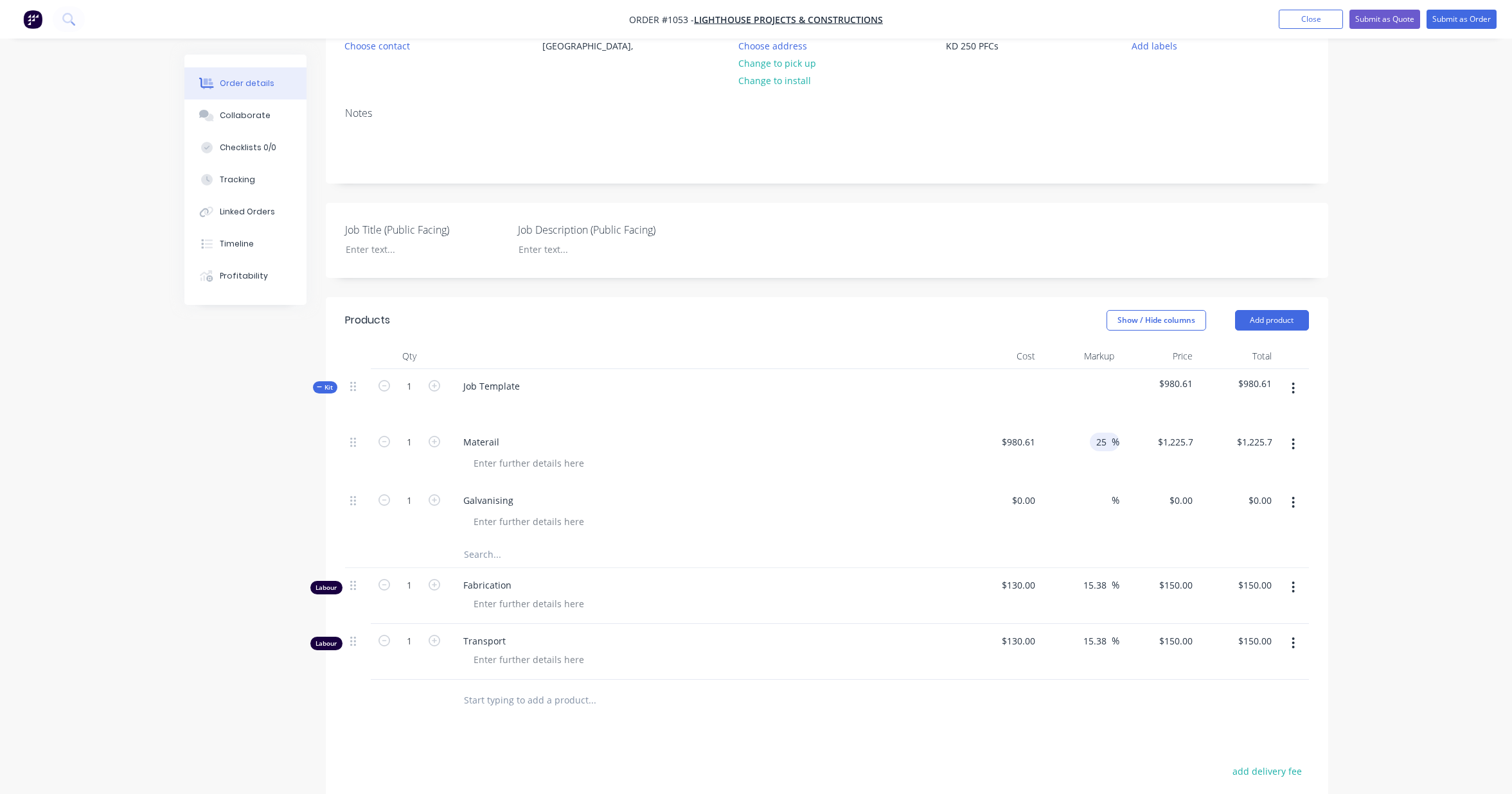
click at [1392, 393] on div "Order details Collaborate Checklists 0/0 Tracking Linked Orders Timeline Profit…" at bounding box center [756, 453] width 1512 height 1192
click at [1107, 441] on input "25" at bounding box center [1103, 442] width 17 height 18
type input "2"
type input "30"
type input "$1,274.793"
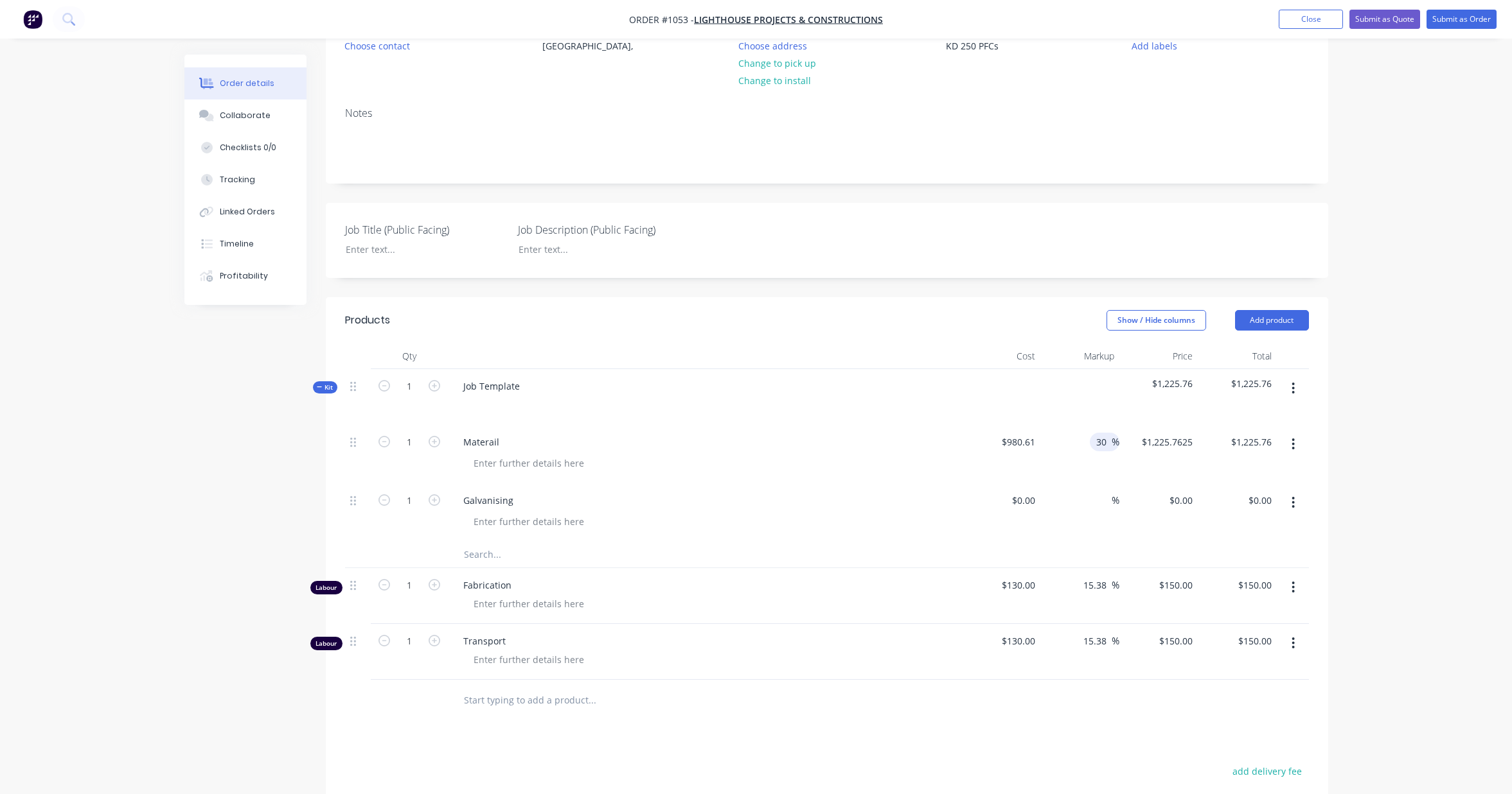
type input "$1,274.79"
click at [1365, 430] on div "Order details Collaborate Checklists 0/0 Tracking Linked Orders Timeline Profit…" at bounding box center [756, 453] width 1512 height 1192
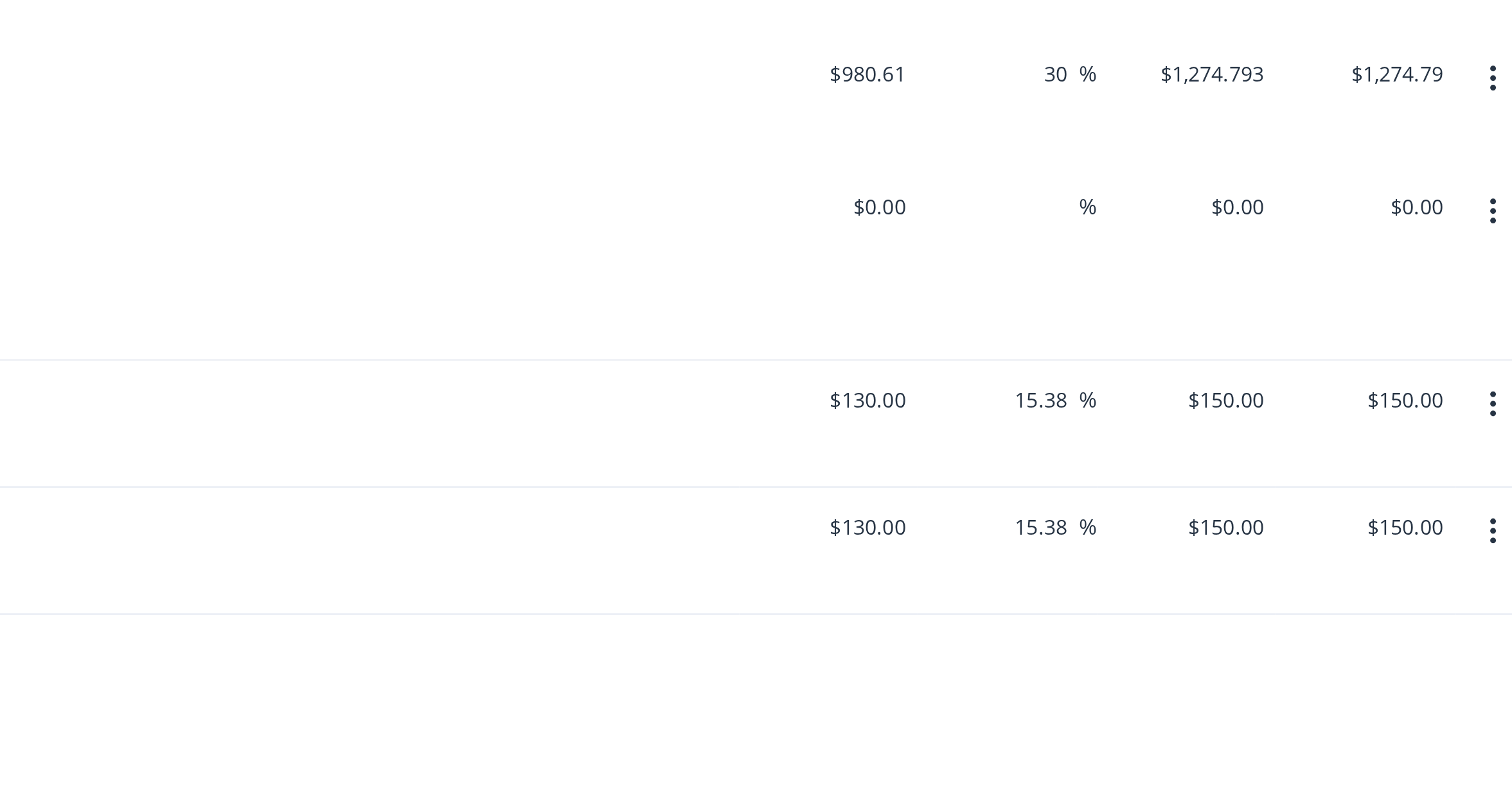
scroll to position [269, 0]
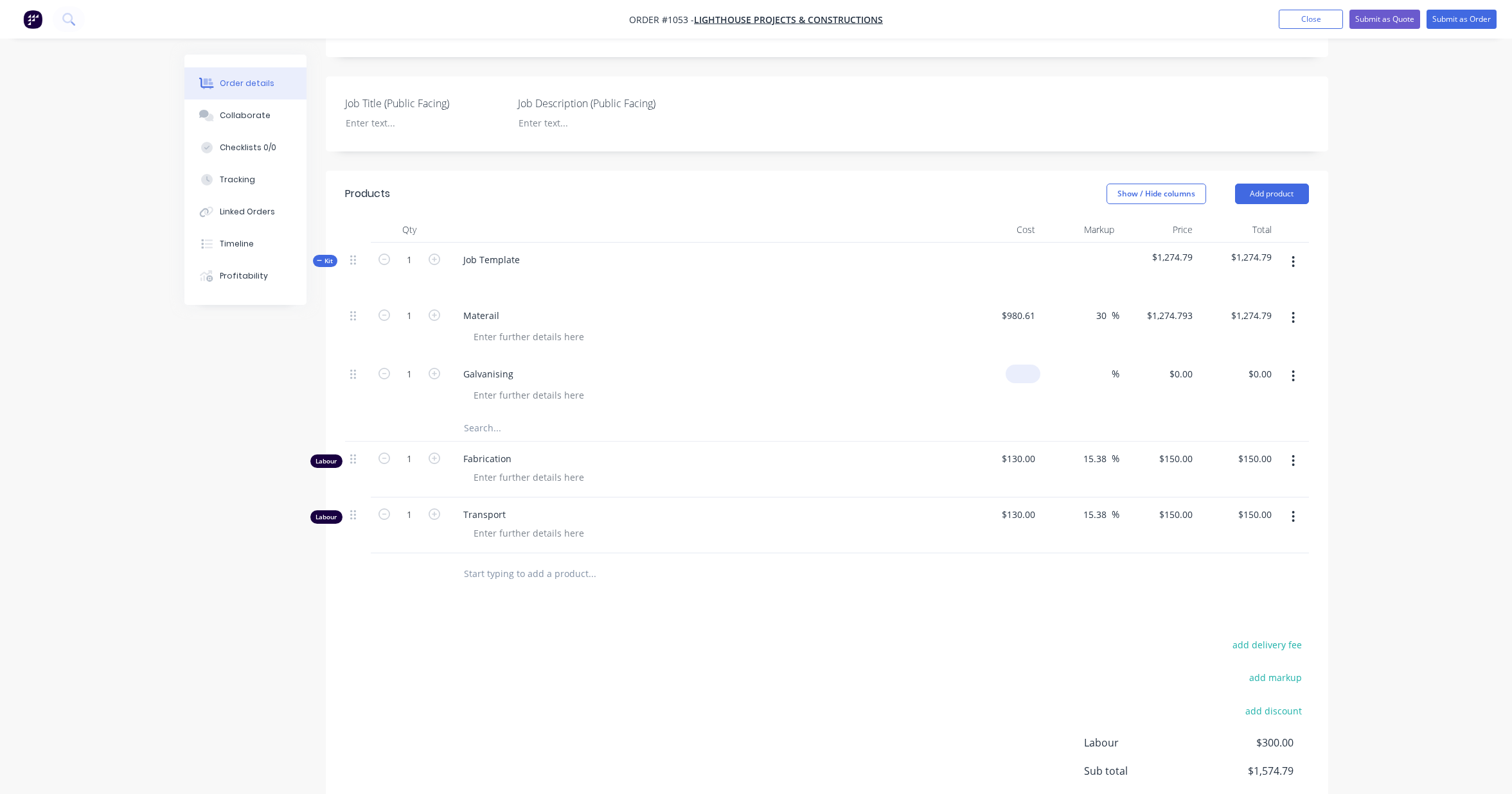
click at [1031, 380] on input at bounding box center [1025, 374] width 29 height 18
type input "$862.74"
click at [1424, 378] on div "Order details Collaborate Checklists 0/0 Tracking Linked Orders Timeline Profit…" at bounding box center [756, 327] width 1512 height 1192
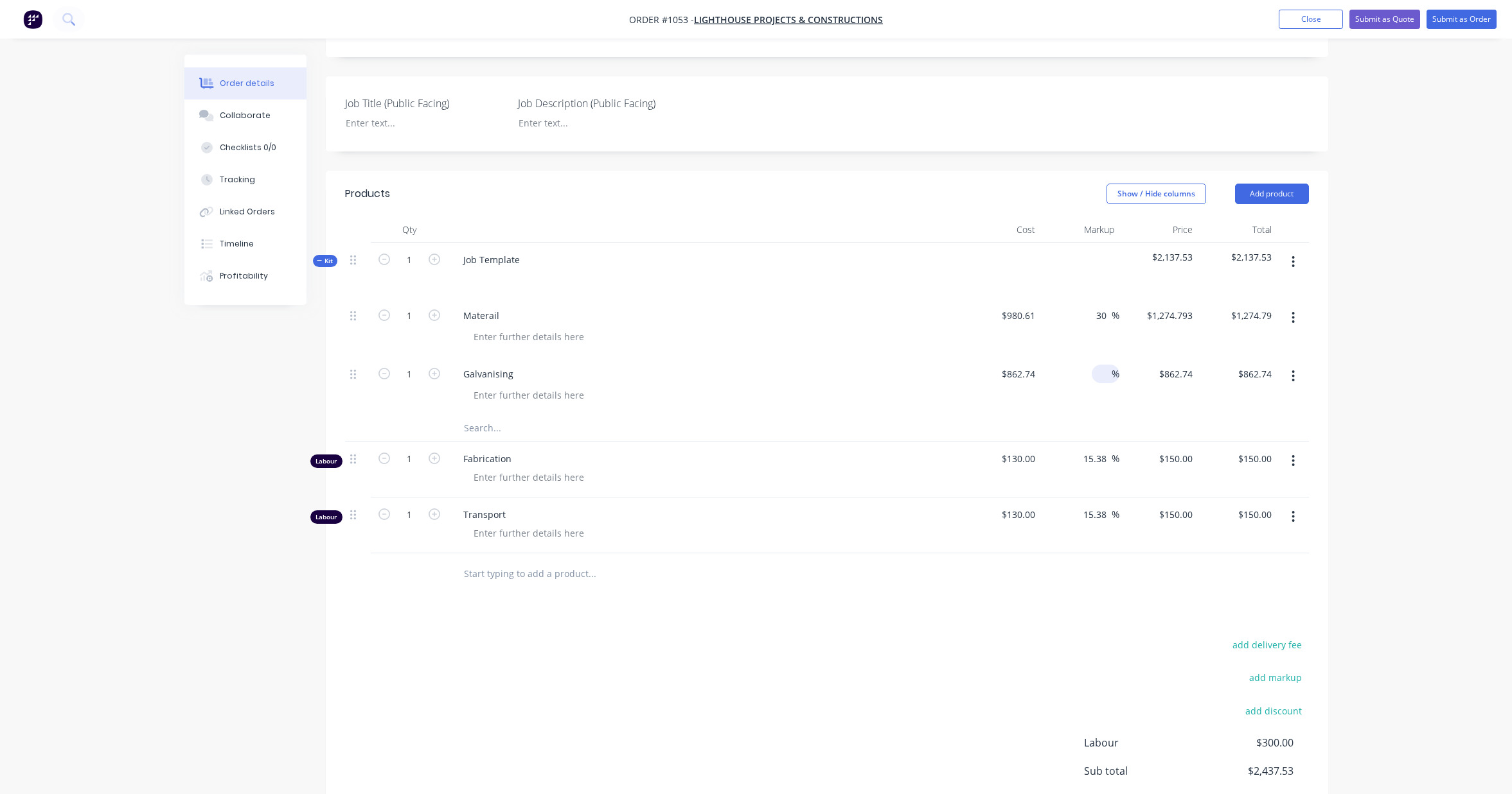
click at [1107, 378] on input at bounding box center [1104, 374] width 15 height 18
type input "30"
type input "$1,121.562"
type input "$1,121.56"
click at [1416, 355] on div "Order details Collaborate Checklists 0/0 Tracking Linked Orders Timeline Profit…" at bounding box center [756, 327] width 1512 height 1192
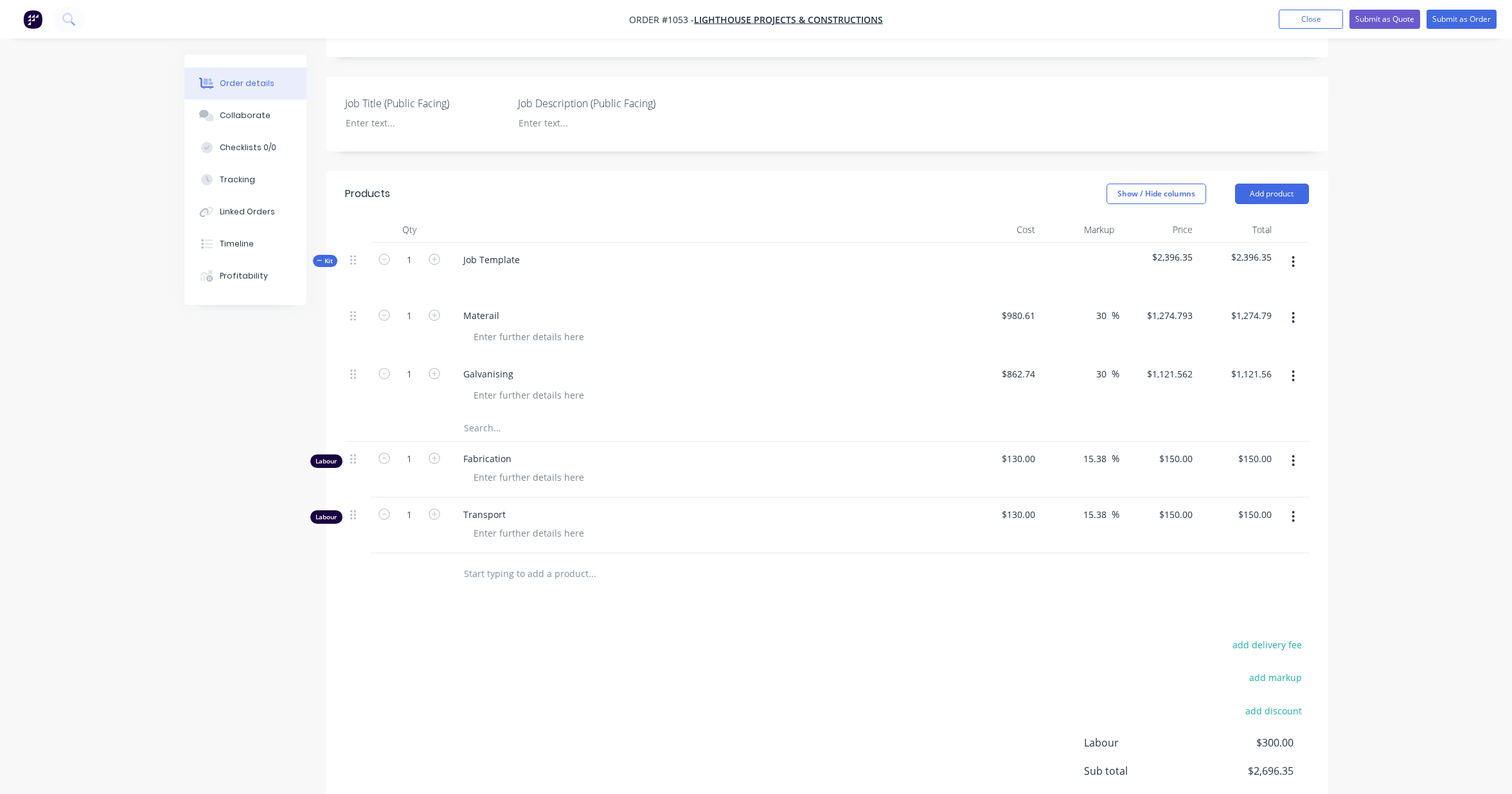
scroll to position [315, 0]
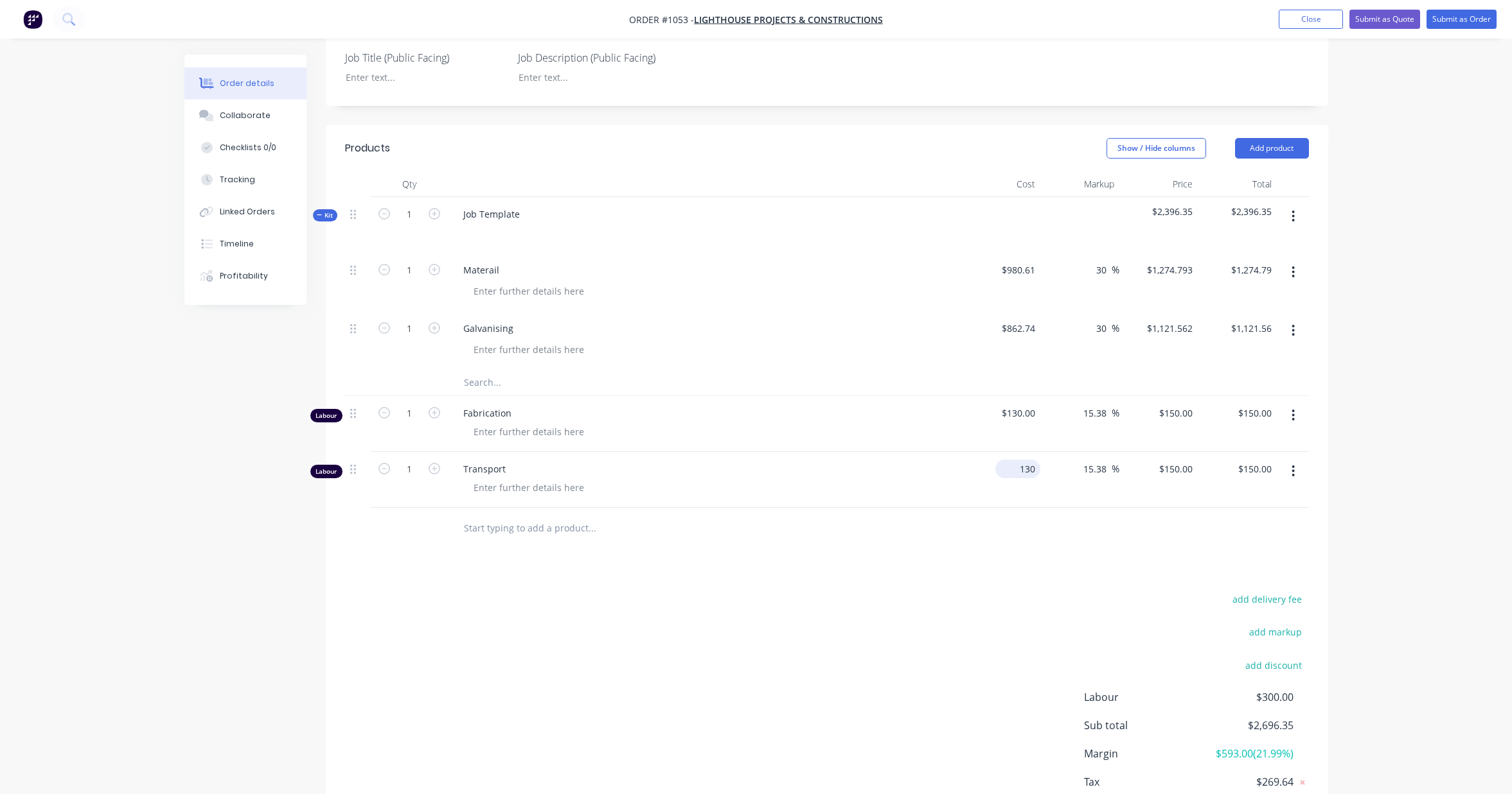
click at [1023, 471] on input "130" at bounding box center [1021, 469] width 40 height 18
type input "$140.00"
type input "$161.5385"
type input "$161.54"
click at [1033, 542] on div at bounding box center [827, 528] width 964 height 42
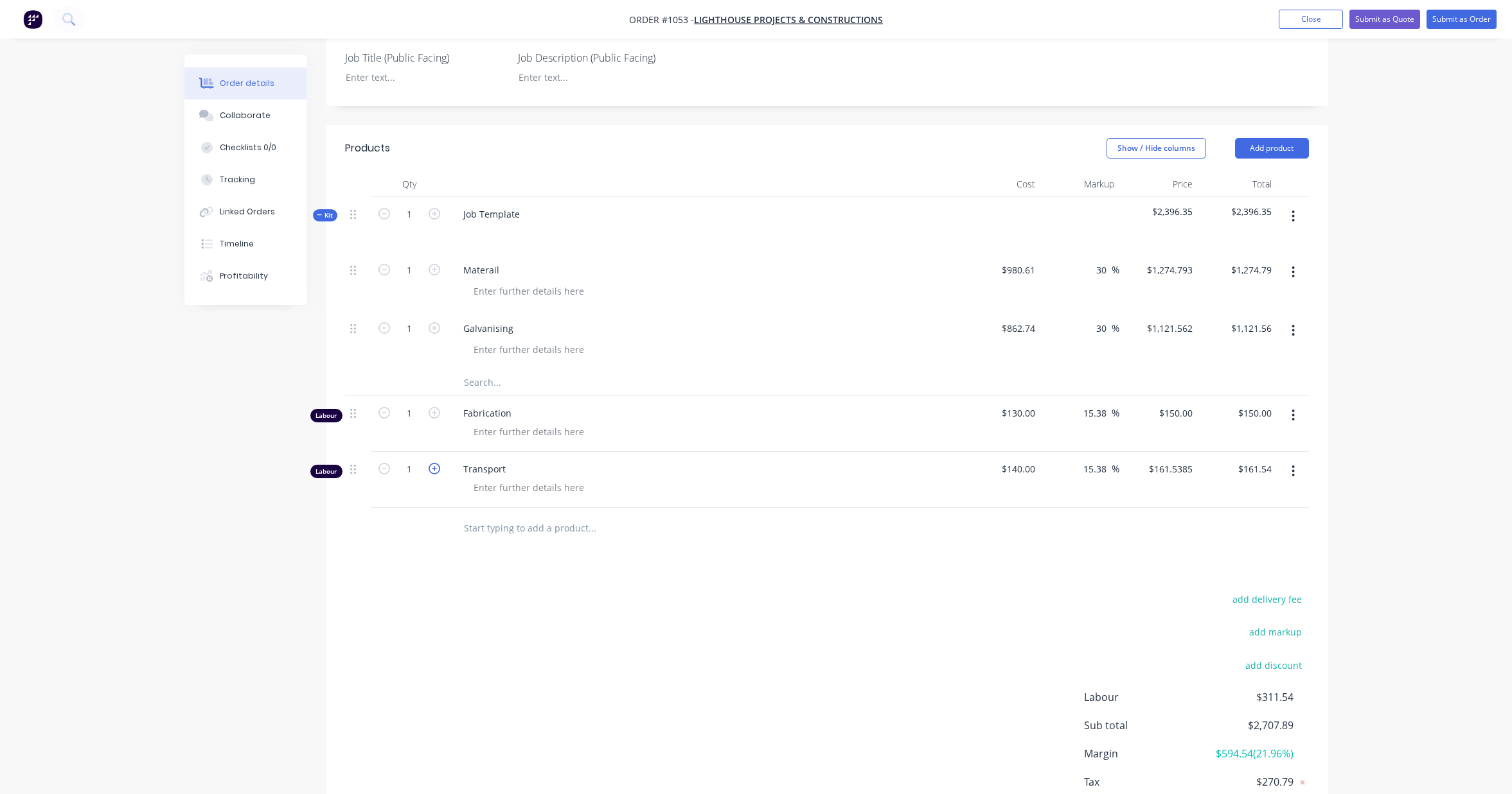
click at [432, 472] on icon "button" at bounding box center [434, 469] width 12 height 12
type input "2"
type input "$323.08"
click at [435, 470] on icon "button" at bounding box center [434, 469] width 12 height 12
type input "3"
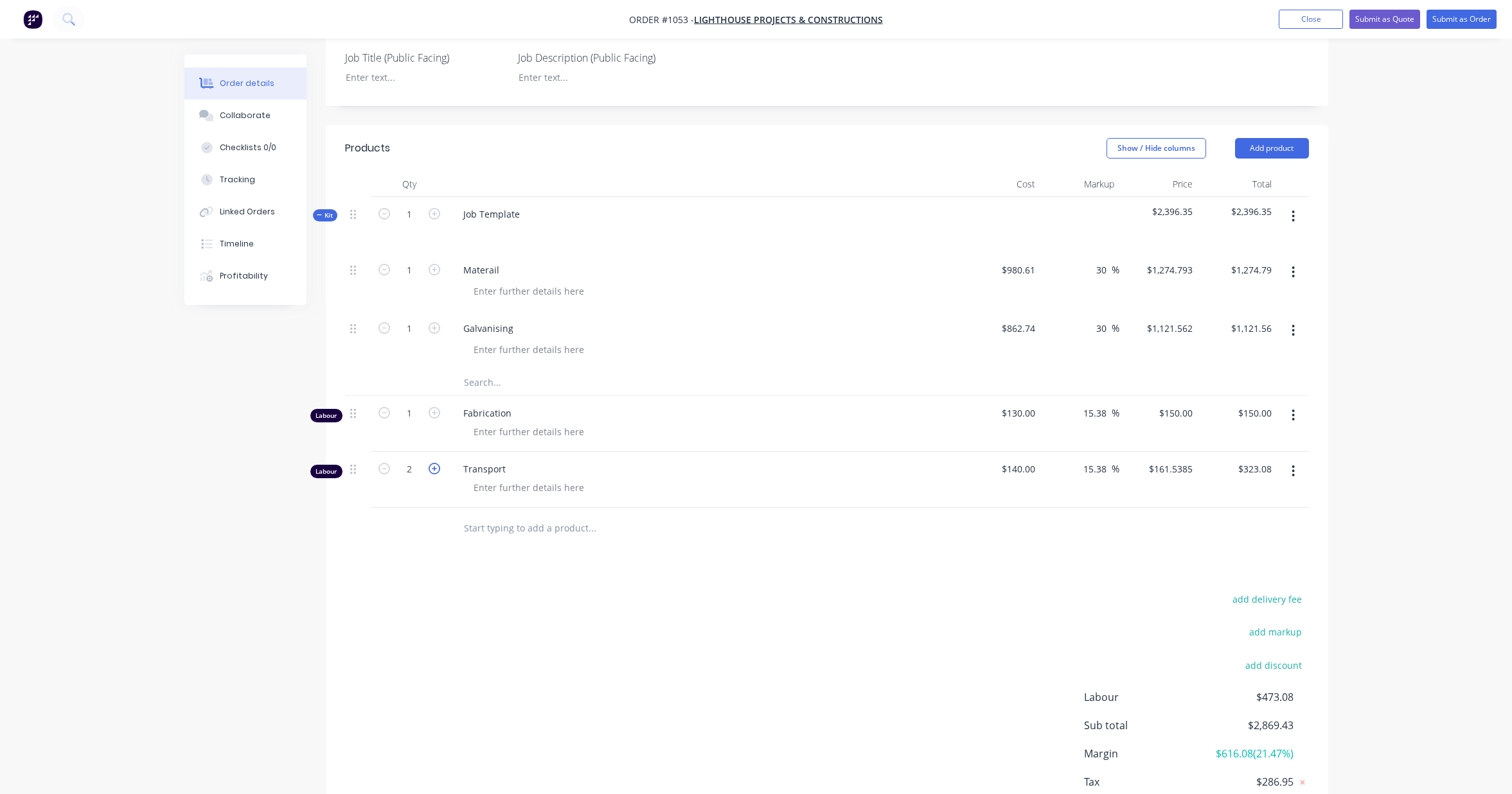
type input "$484.62"
click at [435, 470] on icon "button" at bounding box center [434, 469] width 12 height 12
type input "4"
type input "$646.15"
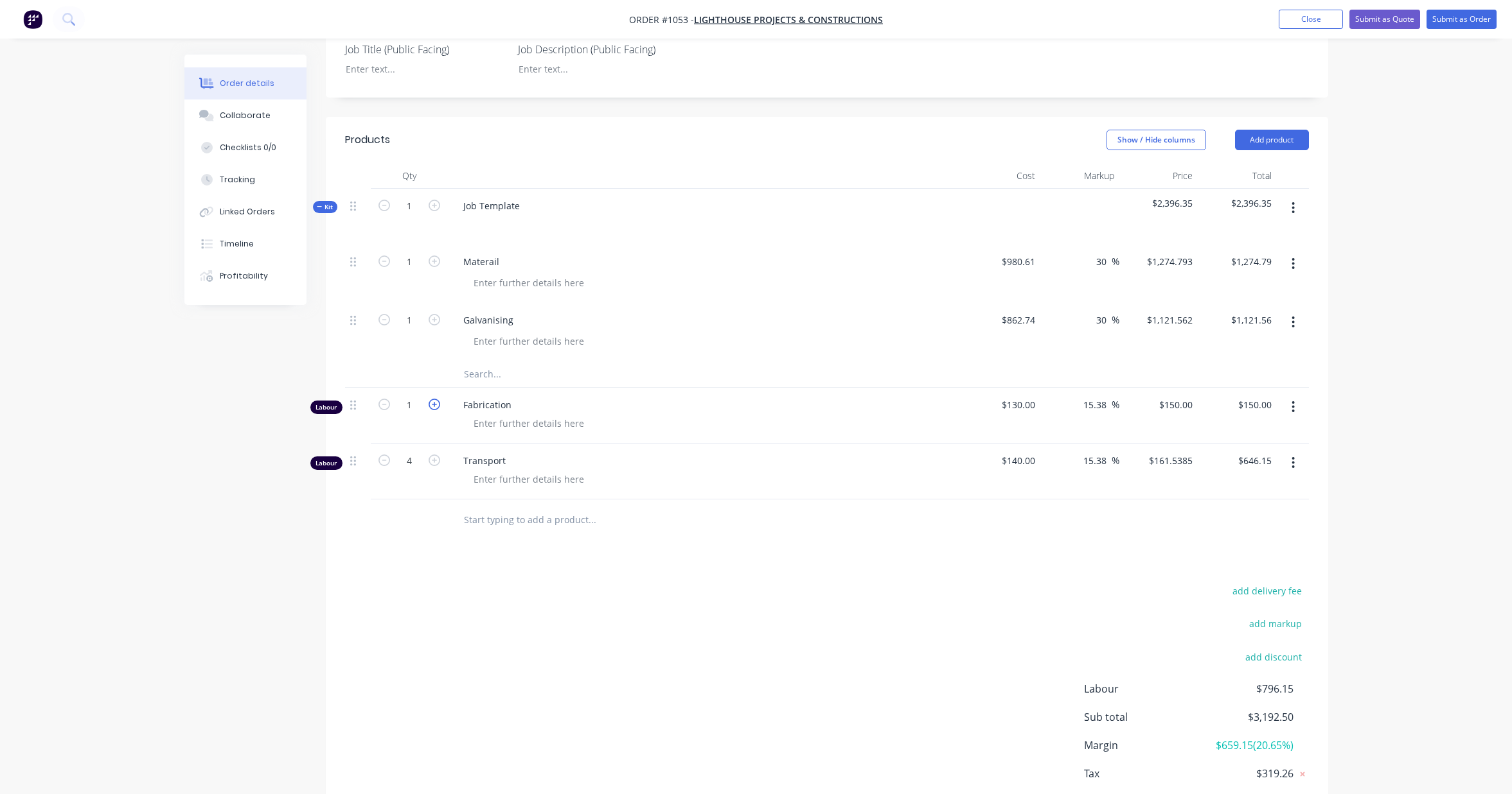
click at [435, 410] on icon "button" at bounding box center [434, 405] width 12 height 12
type input "2"
type input "$300.00"
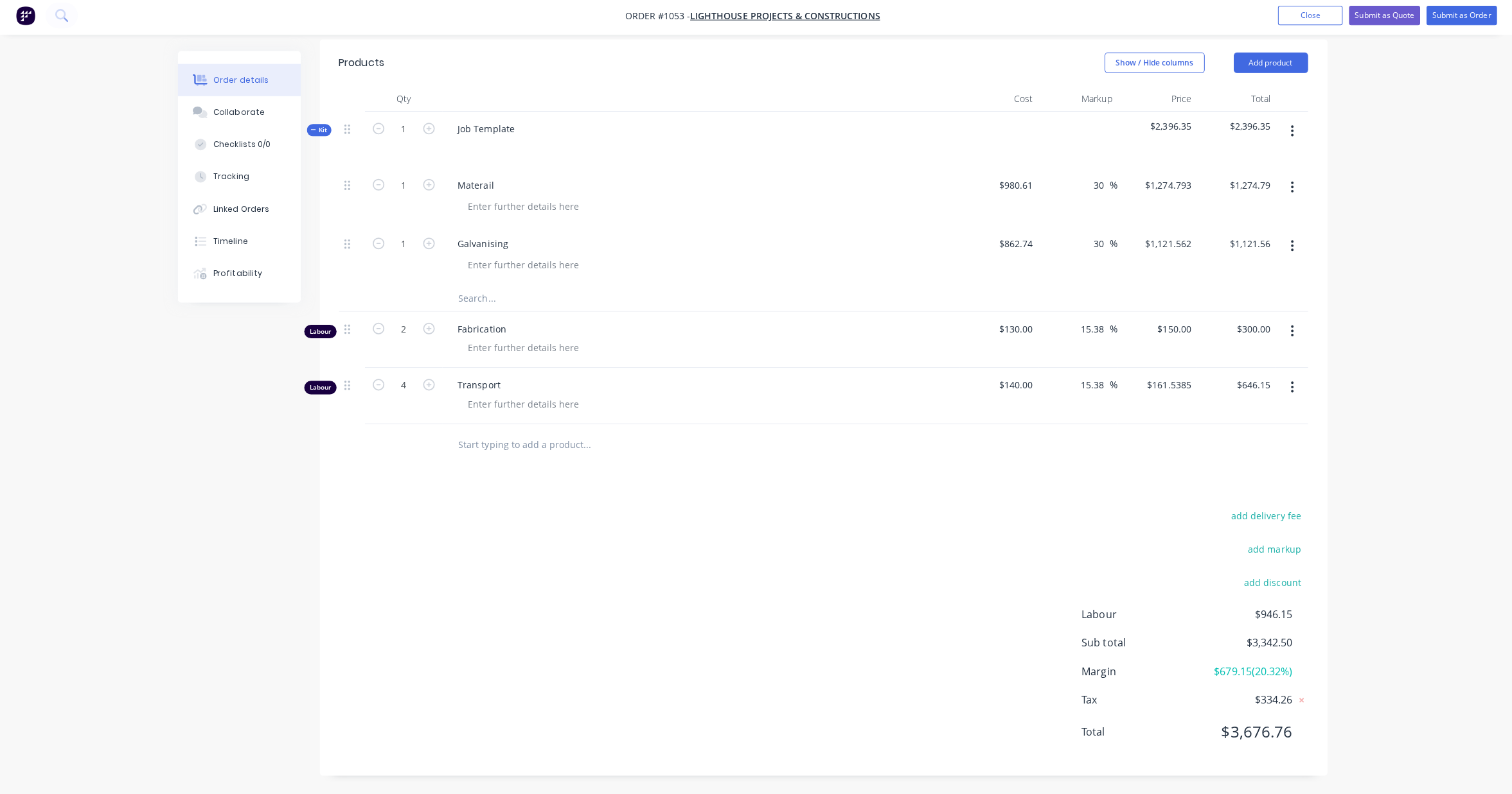
scroll to position [397, 0]
click at [429, 330] on icon "button" at bounding box center [434, 330] width 12 height 12
type input "3"
type input "$450.00"
click at [429, 330] on icon "button" at bounding box center [434, 330] width 12 height 12
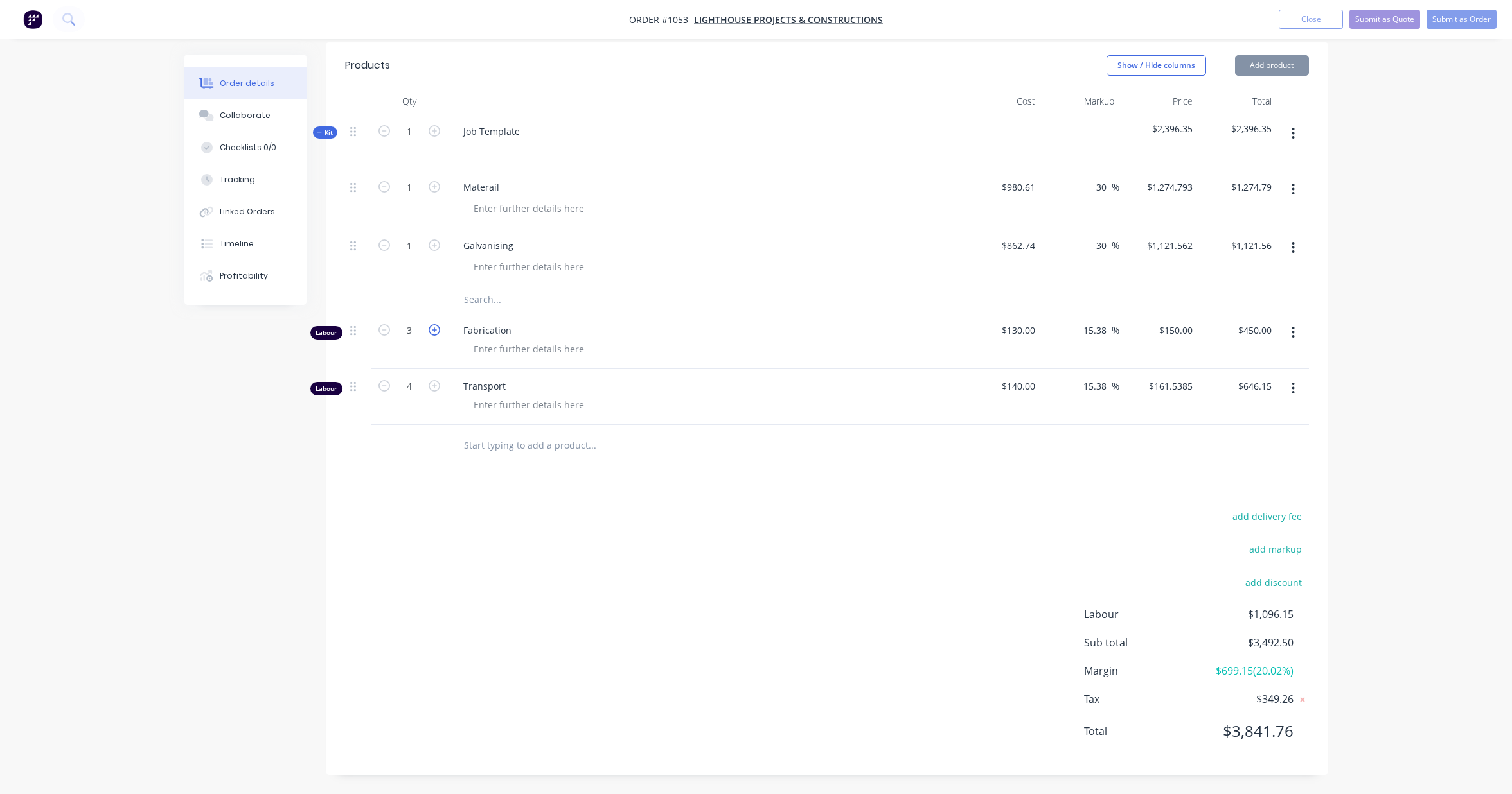
type input "4"
type input "$600.00"
click at [429, 330] on icon "button" at bounding box center [434, 330] width 12 height 12
type input "5"
type input "$750.00"
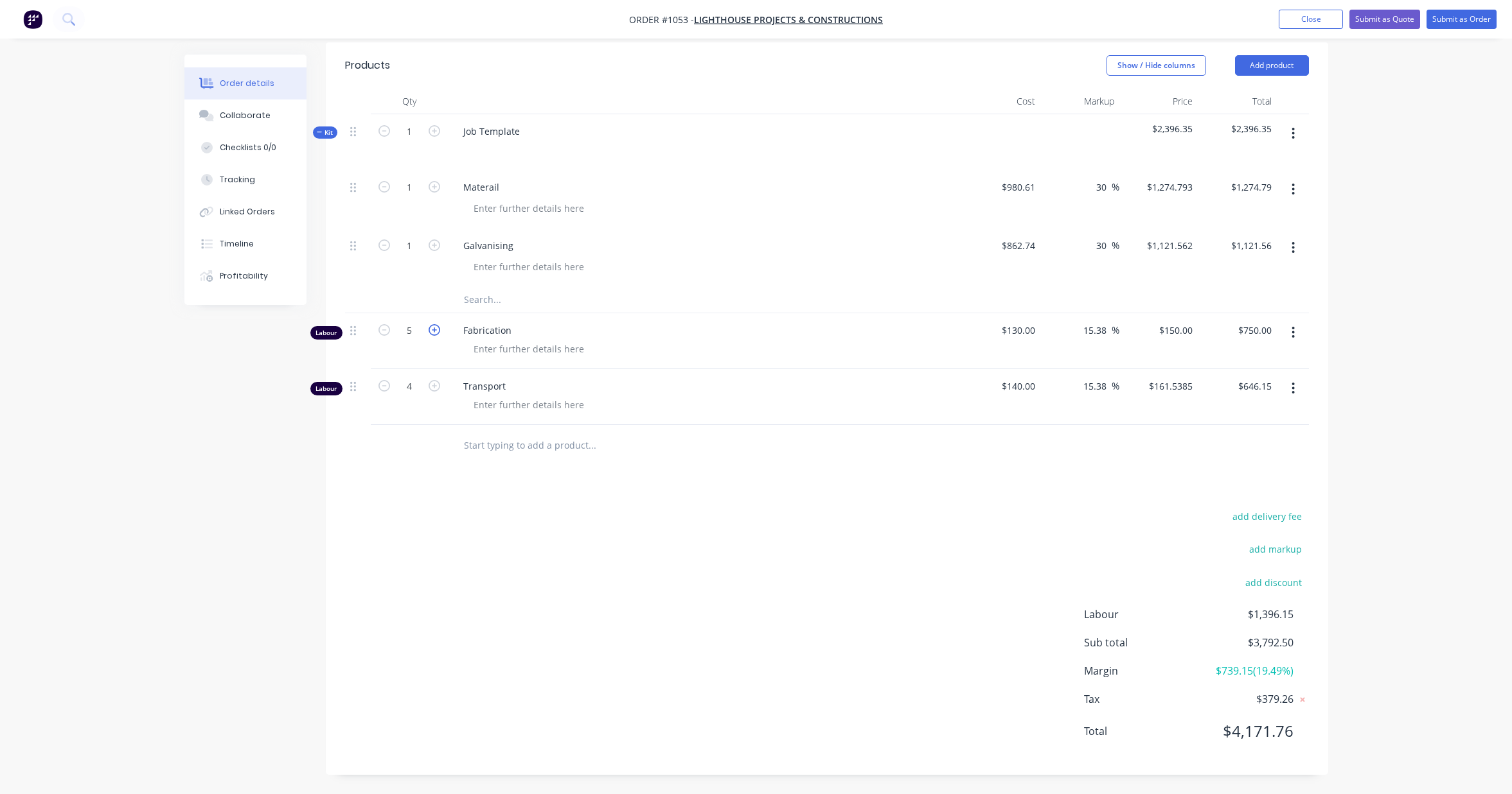
click at [429, 330] on icon "button" at bounding box center [434, 330] width 12 height 12
type input "6"
type input "$900.00"
click at [252, 282] on button "Profitability" at bounding box center [245, 276] width 122 height 32
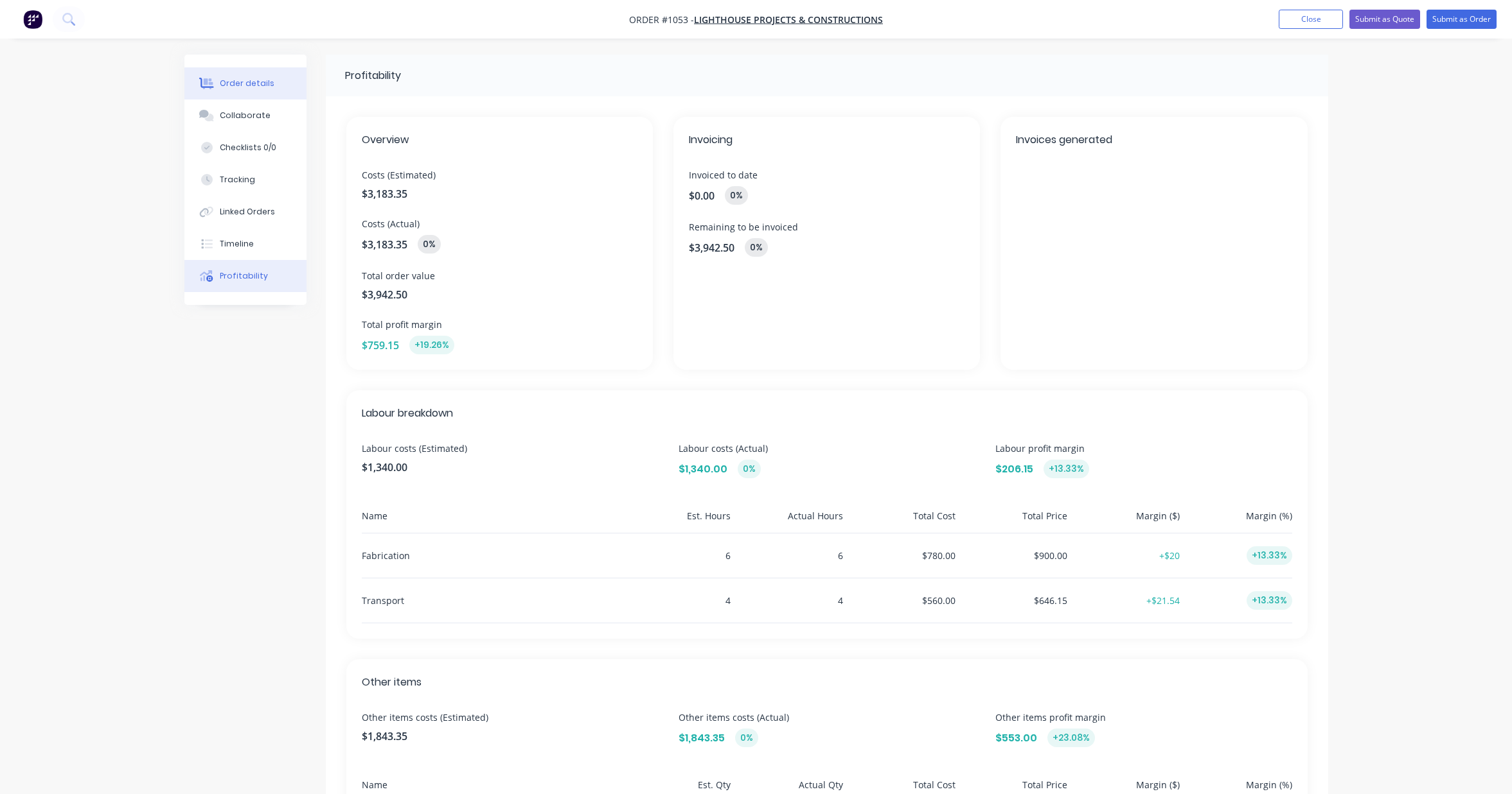
click at [245, 93] on button "Order details" at bounding box center [245, 83] width 122 height 32
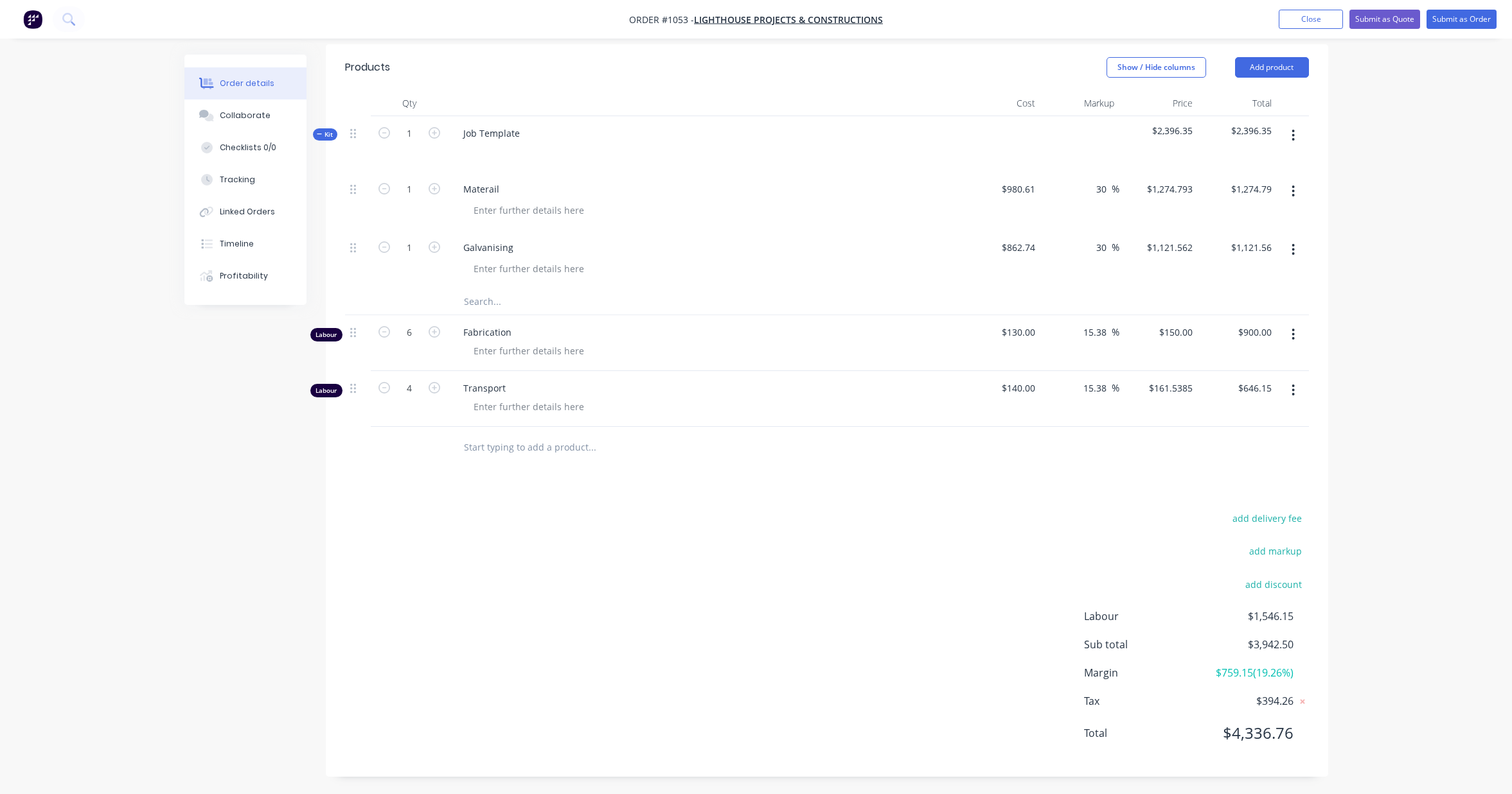
scroll to position [397, 0]
drag, startPoint x: 1291, startPoint y: 643, endPoint x: 1256, endPoint y: 648, distance: 35.4
click at [1255, 649] on span "$3,942.50" at bounding box center [1245, 642] width 95 height 15
copy span "3,942.50"
click at [437, 329] on icon "button" at bounding box center [434, 330] width 12 height 12
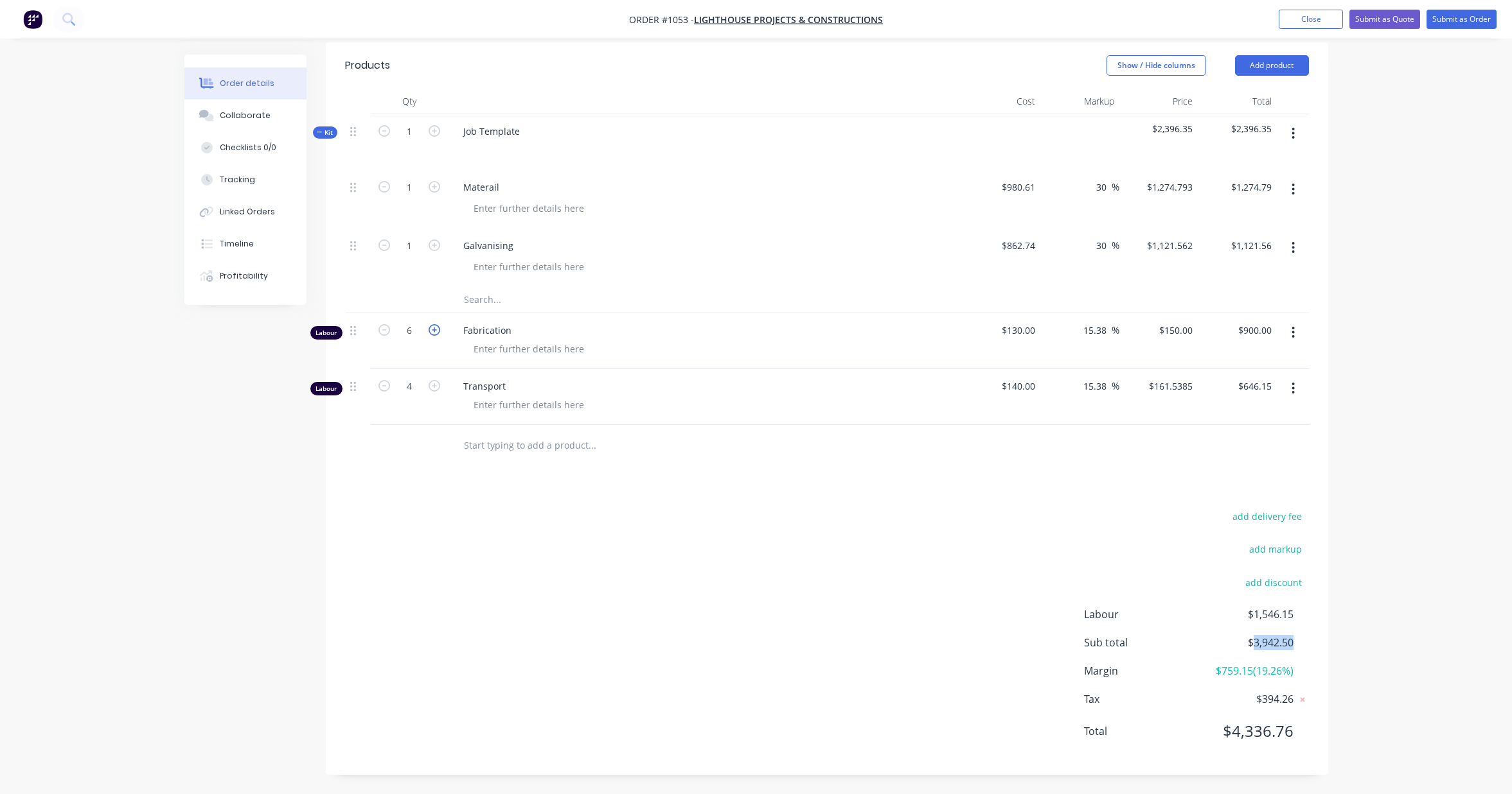
type input "7"
type input "$1,050.00"
click at [380, 332] on icon "button" at bounding box center [384, 330] width 12 height 12
type input "6"
type input "$900.00"
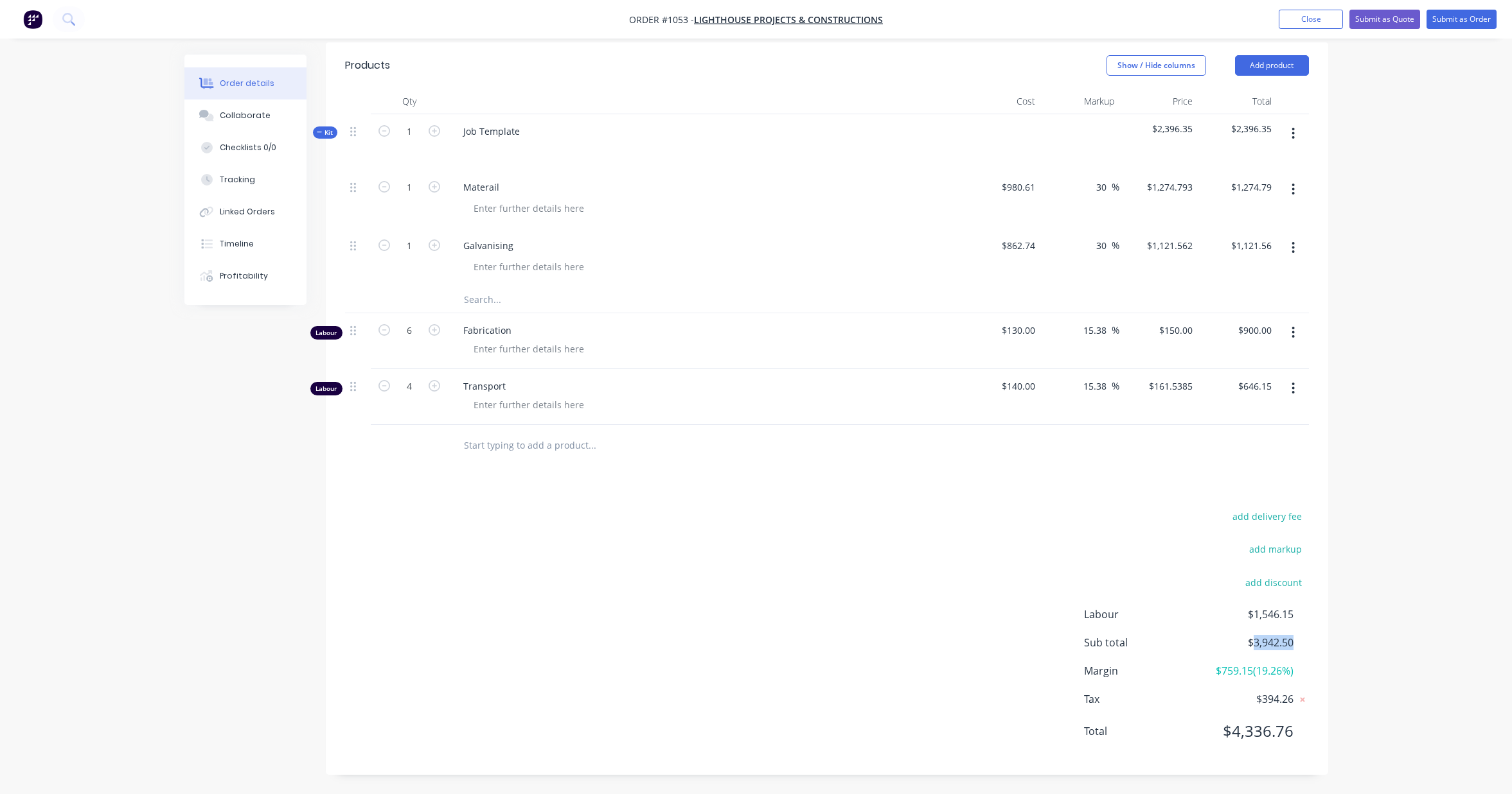
drag, startPoint x: 1293, startPoint y: 642, endPoint x: 1253, endPoint y: 644, distance: 40.0
click at [1253, 644] on div "Sub total $3,942.50" at bounding box center [1196, 642] width 225 height 15
copy span "3,942.50"
click at [1382, 385] on div "Order details Collaborate Checklists 0/0 Tracking Linked Orders Timeline Profit…" at bounding box center [756, 198] width 1512 height 1192
click at [1102, 389] on input "15.38" at bounding box center [1096, 385] width 29 height 18
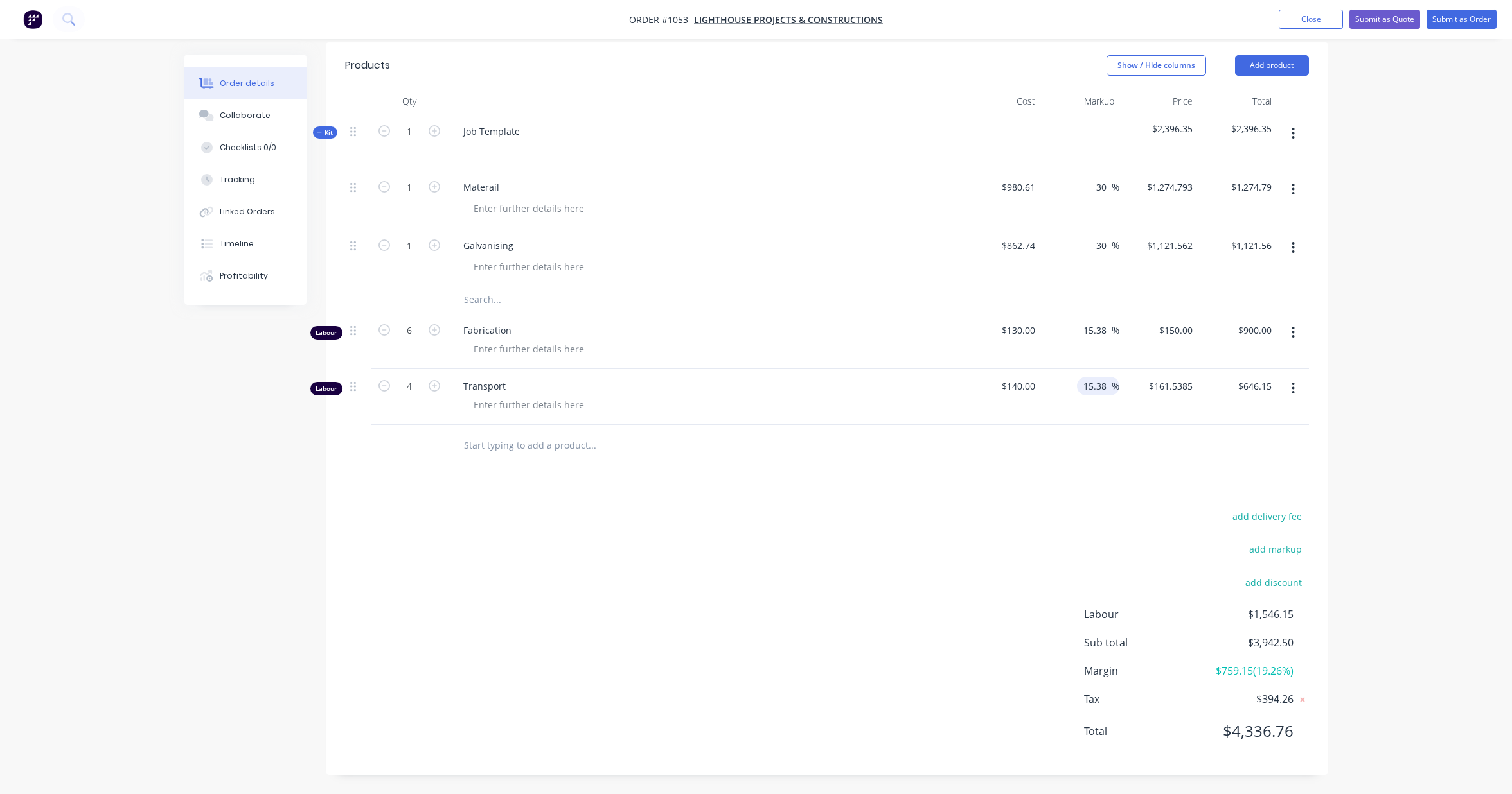
drag, startPoint x: 1108, startPoint y: 388, endPoint x: 1077, endPoint y: 387, distance: 31.0
click at [1077, 387] on div "15.38 15.38 %" at bounding box center [1098, 385] width 42 height 18
type input "25"
type input "$175.00"
type input "$700.00"
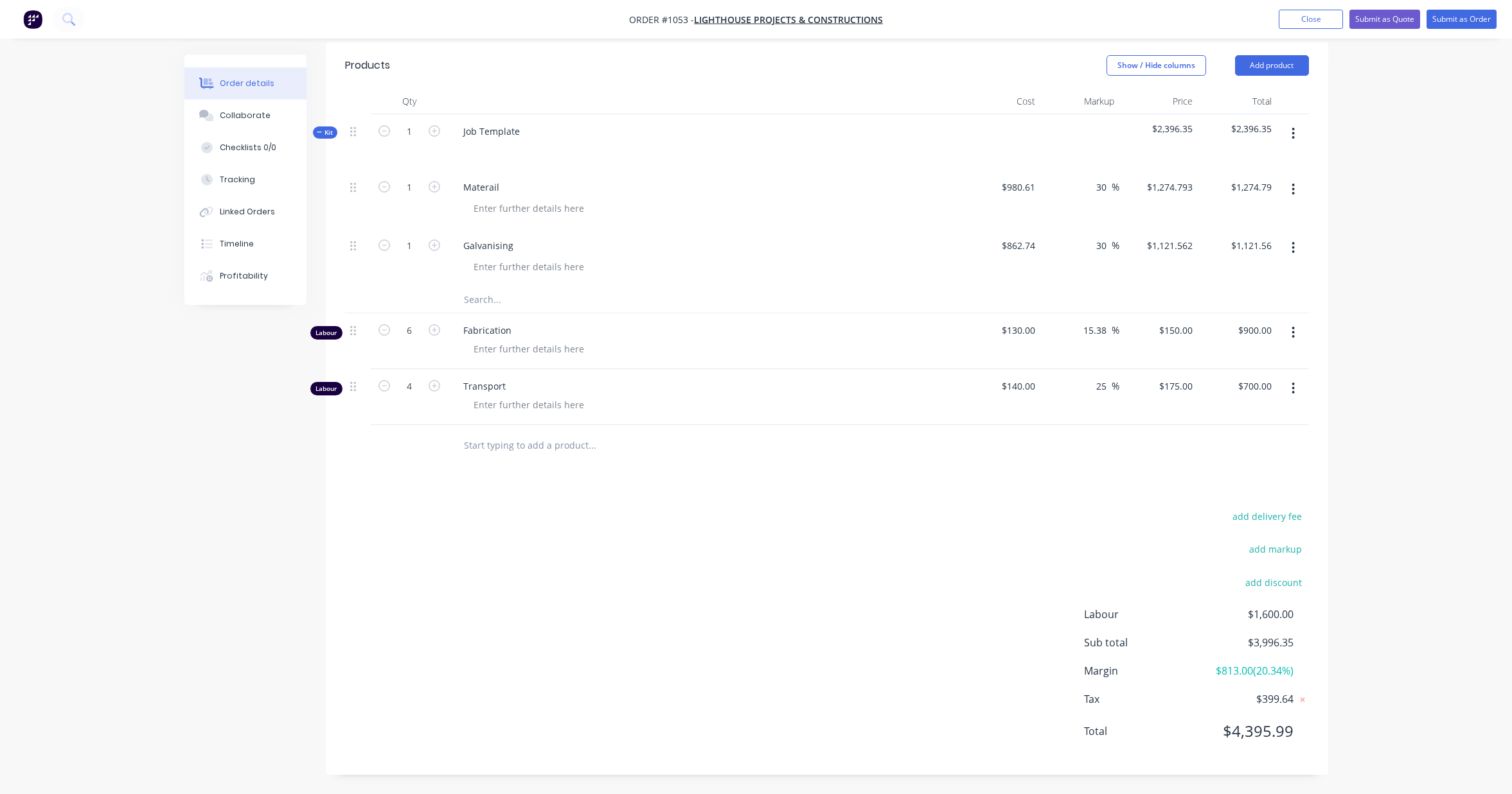
click at [1036, 474] on div "Products Show / Hide columns Add product Qty Cost Markup Price Total Kit 1 Job …" at bounding box center [826, 409] width 1002 height 733
drag, startPoint x: 1291, startPoint y: 732, endPoint x: 1256, endPoint y: 734, distance: 35.1
click at [1256, 734] on span "$4,395.99" at bounding box center [1245, 731] width 95 height 23
drag, startPoint x: 1306, startPoint y: 666, endPoint x: 1306, endPoint y: 658, distance: 8.0
click at [1306, 666] on div "Margin $813.00 ( 20.34 %)" at bounding box center [1196, 670] width 225 height 15
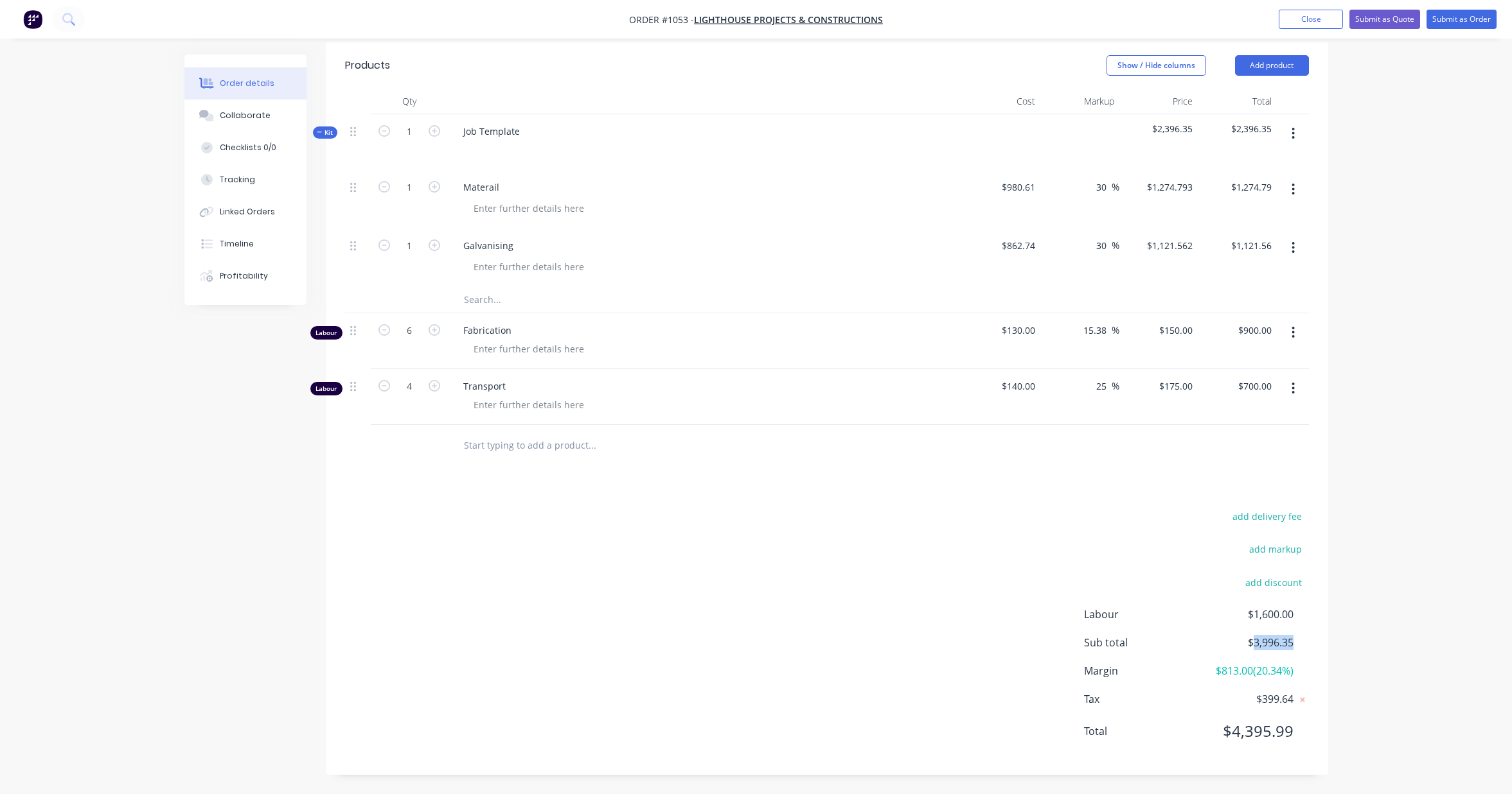
drag, startPoint x: 1292, startPoint y: 643, endPoint x: 1254, endPoint y: 646, distance: 38.1
click at [1254, 646] on span "$3,996.35" at bounding box center [1245, 642] width 95 height 15
copy span "3,996.35"
